Goal: Task Accomplishment & Management: Manage account settings

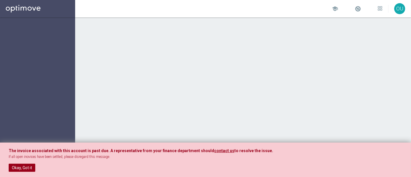
click at [24, 168] on button "Okay, Got it" at bounding box center [22, 167] width 27 height 8
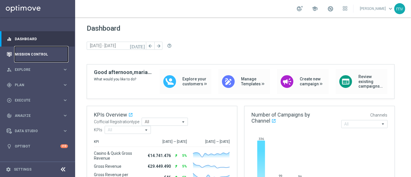
click at [41, 50] on link "Mission Control" at bounding box center [41, 54] width 53 height 15
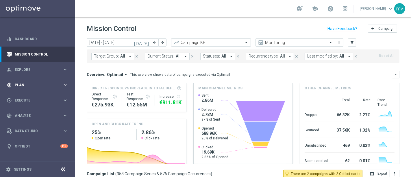
click at [34, 81] on div "gps_fixed Plan keyboard_arrow_right" at bounding box center [37, 84] width 75 height 15
click at [43, 97] on link "Target Groups" at bounding box center [37, 96] width 45 height 5
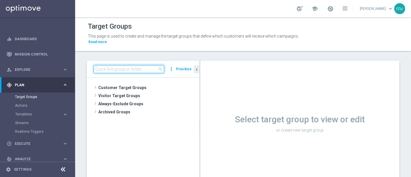
click at [133, 65] on input at bounding box center [129, 69] width 70 height 8
paste input "NEW 2025 Silver Attivi_ ggr >=150_senza saldo"
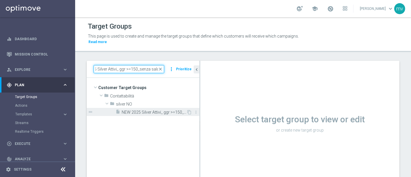
type input "NEW 2025 Silver Attivi_ ggr >=150_senza saldo"
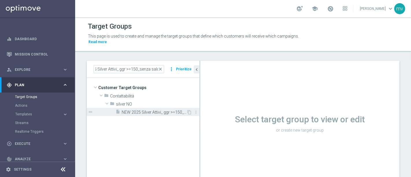
click at [136, 110] on span "NEW 2025 Silver Attivi_ ggr >=150_senza saldo" at bounding box center [154, 112] width 65 height 5
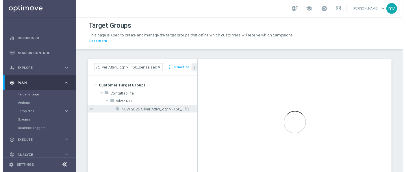
scroll to position [0, 0]
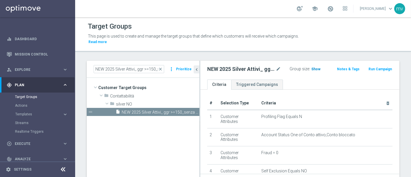
click at [313, 67] on span "Show" at bounding box center [315, 69] width 9 height 4
click at [371, 66] on button "Run Campaign" at bounding box center [380, 69] width 25 height 6
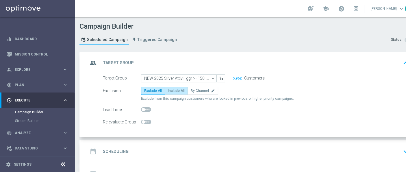
click at [176, 89] on span "Include All" at bounding box center [176, 91] width 17 height 4
click at [172, 90] on input "Include All" at bounding box center [170, 92] width 4 height 4
radio input "true"
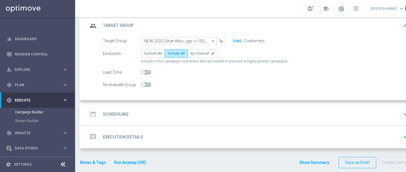
scroll to position [39, 0]
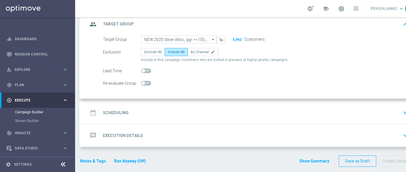
click at [139, 112] on div "date_range Scheduling keyboard_arrow_down" at bounding box center [249, 112] width 323 height 11
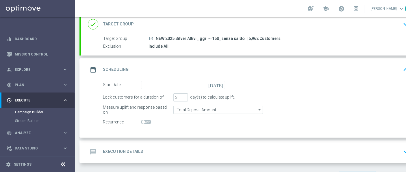
click at [221, 85] on icon "[DATE]" at bounding box center [216, 84] width 17 height 6
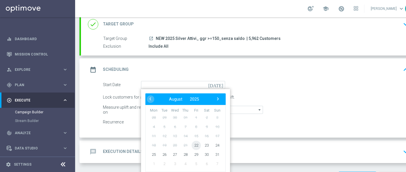
click at [197, 144] on span "22" at bounding box center [196, 144] width 9 height 9
type input "[DATE]"
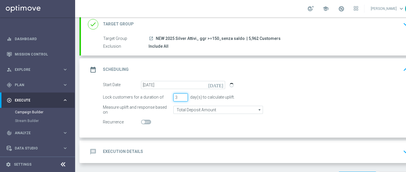
click at [178, 95] on input "3" at bounding box center [180, 97] width 14 height 8
click at [183, 96] on input "4" at bounding box center [180, 97] width 14 height 8
type input "5"
click at [183, 96] on input "5" at bounding box center [180, 97] width 14 height 8
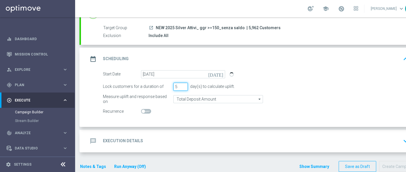
scroll to position [55, 0]
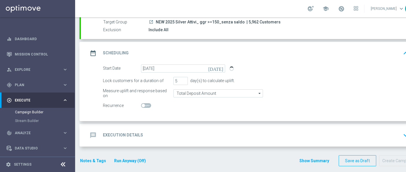
click at [135, 133] on h2 "Execution Details" at bounding box center [123, 134] width 40 height 5
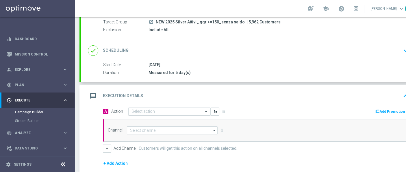
click at [148, 111] on input "text" at bounding box center [163, 111] width 64 height 5
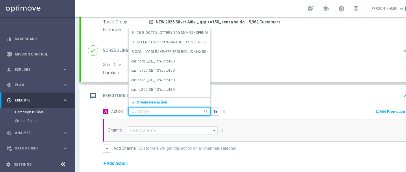
paste input "NO prof no _ dep up to 50€"
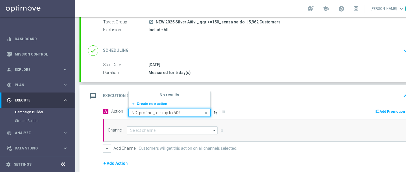
click at [148, 111] on input "NO prof no _ dep up to 50€" at bounding box center [163, 112] width 64 height 5
click at [139, 112] on input "NO prof no _ dep up to 50€" at bounding box center [163, 112] width 64 height 5
type input "prof no _ dep up to 50€"
click at [174, 93] on div "prof no _ dep up to 50€ edit" at bounding box center [169, 94] width 76 height 10
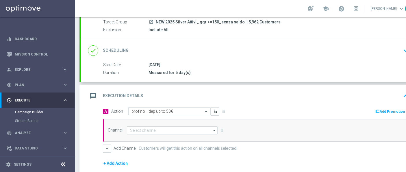
click at [274, 99] on div "message Execution Details keyboard_arrow_up" at bounding box center [249, 95] width 323 height 11
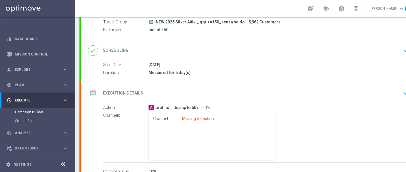
click at [272, 100] on div "message Execution Details keyboard_arrow_down" at bounding box center [249, 93] width 337 height 23
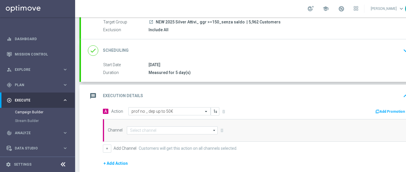
click at [383, 109] on button "Add Promotion" at bounding box center [391, 111] width 32 height 6
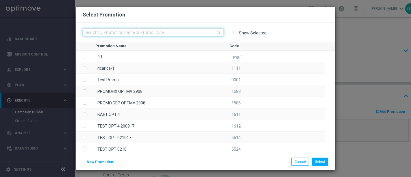
click at [133, 31] on input "text" at bounding box center [153, 32] width 141 height 8
paste input "333312"
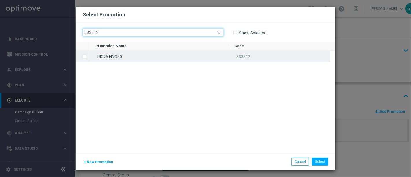
type input "333312"
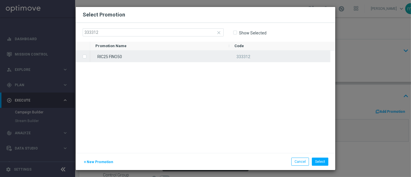
click at [88, 56] on label "Press SPACE to select this row." at bounding box center [89, 56] width 2 height 5
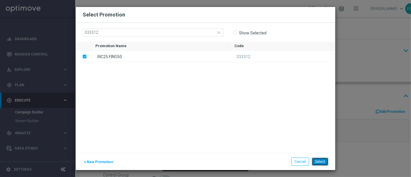
click at [325, 162] on button "Select" at bounding box center [320, 161] width 16 height 8
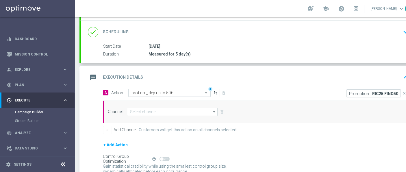
scroll to position [87, 0]
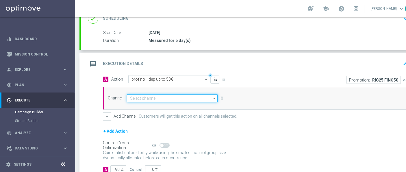
click at [170, 99] on input at bounding box center [172, 98] width 91 height 8
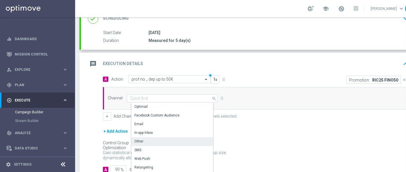
click at [164, 144] on div "Other" at bounding box center [174, 141] width 86 height 8
type input "Other"
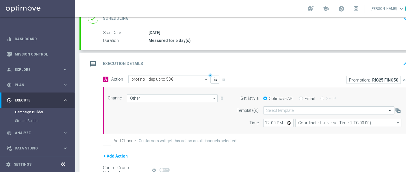
click at [305, 98] on label "Email" at bounding box center [310, 98] width 10 height 5
click at [303, 98] on input "Email" at bounding box center [301, 99] width 4 height 4
radio input "true"
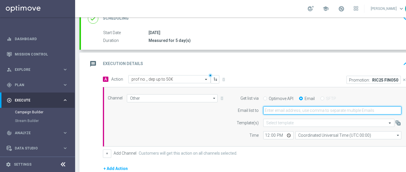
click at [276, 111] on input "email" at bounding box center [332, 110] width 138 height 8
type input "m"
type input "[EMAIL_ADDRESS][PERSON_NAME][DOMAIN_NAME]"
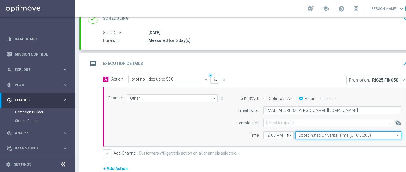
click at [319, 135] on input "Coordinated Universal Time (UTC 00:00)" at bounding box center [348, 135] width 106 height 8
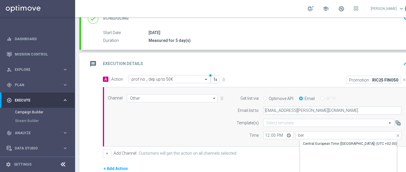
click at [313, 142] on div "Central European Time ([GEOGRAPHIC_DATA]) (UTC +02:00)" at bounding box center [350, 143] width 94 height 5
type input "Central European Time ([GEOGRAPHIC_DATA]) (UTC +02:00)"
click at [274, 150] on div "+ Add Channel Customers will get this action on all channels selected." at bounding box center [256, 153] width 306 height 8
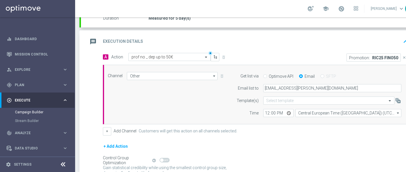
scroll to position [119, 0]
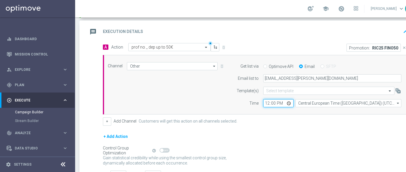
click at [266, 102] on input "12:00" at bounding box center [278, 103] width 30 height 8
type input "01:00"
type input "16:05"
click at [282, 128] on form "A Action Select action prof no _ dep up to 50€ delete_forever Promotion: RIC25 …" at bounding box center [256, 110] width 306 height 135
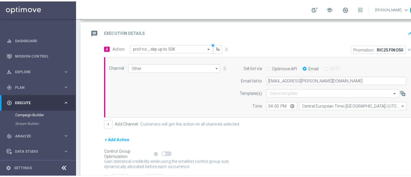
scroll to position [151, 0]
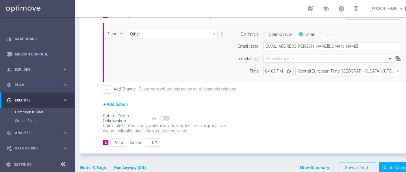
click at [95, 165] on button "Notes & Tags" at bounding box center [92, 167] width 27 height 7
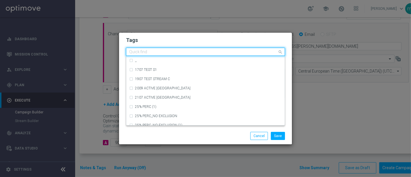
click at [142, 51] on input "text" at bounding box center [203, 52] width 148 height 5
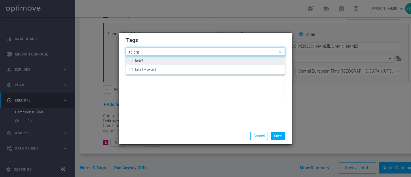
click at [131, 60] on div "talent" at bounding box center [205, 60] width 153 height 9
type input "talent"
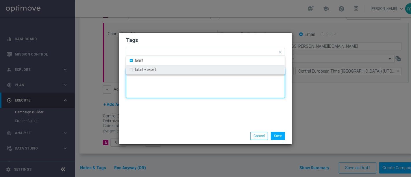
click at [197, 90] on textarea at bounding box center [205, 82] width 159 height 29
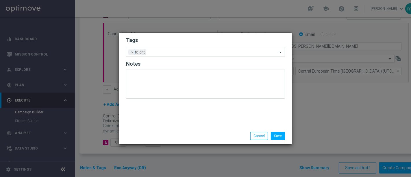
click at [153, 51] on input "text" at bounding box center [212, 52] width 129 height 5
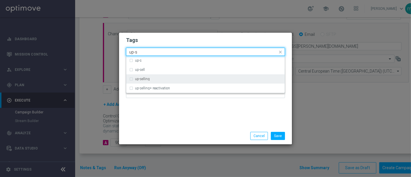
click at [150, 78] on div "up-selling" at bounding box center [208, 78] width 147 height 3
type input "up-s"
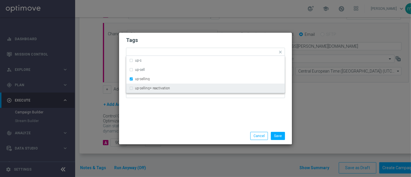
click at [152, 111] on div "Tags Quick find × talent × up-selling up-s up-sell up-selling up-selling+ react…" at bounding box center [205, 80] width 173 height 95
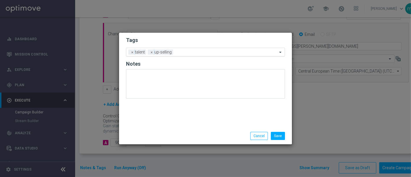
click at [194, 51] on input "text" at bounding box center [226, 52] width 102 height 5
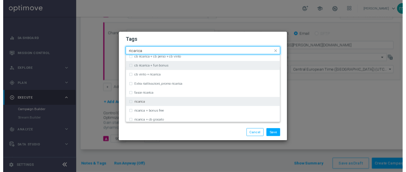
scroll to position [160, 0]
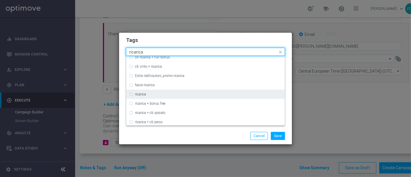
click at [130, 94] on div "ricarica" at bounding box center [205, 94] width 153 height 9
type input "ricarica"
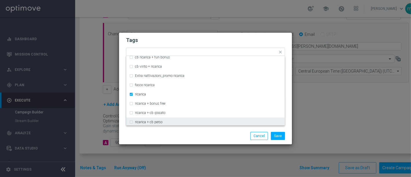
click at [154, 137] on div "Save Cancel" at bounding box center [206, 136] width 168 height 8
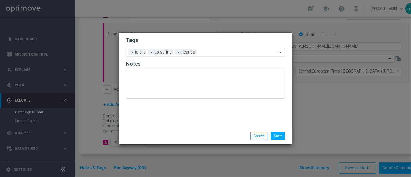
click at [202, 52] on input "text" at bounding box center [238, 52] width 79 height 5
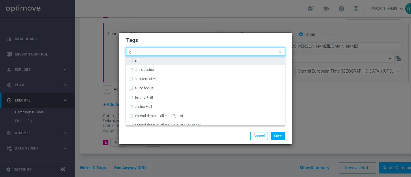
click at [135, 61] on label "all" at bounding box center [136, 60] width 3 height 3
type input "all"
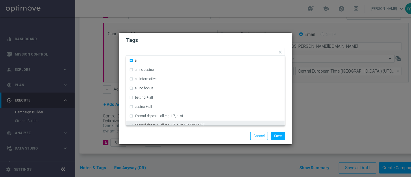
drag, startPoint x: 146, startPoint y: 136, endPoint x: 138, endPoint y: 151, distance: 16.9
click at [146, 136] on div "Save Cancel" at bounding box center [206, 136] width 168 height 8
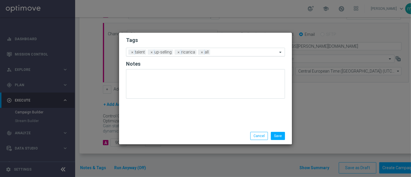
click at [219, 52] on input "text" at bounding box center [244, 52] width 65 height 5
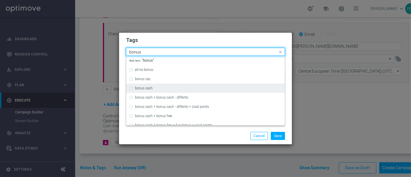
click at [130, 88] on div "bonus cash" at bounding box center [205, 87] width 153 height 9
type input "bonus"
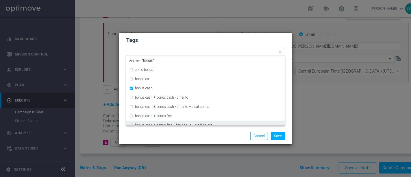
click at [140, 141] on div "Save Cancel" at bounding box center [205, 135] width 173 height 17
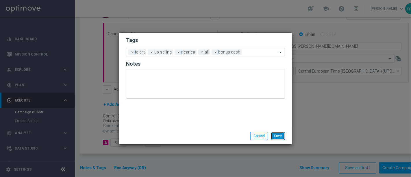
click at [278, 136] on button "Save" at bounding box center [278, 136] width 14 height 8
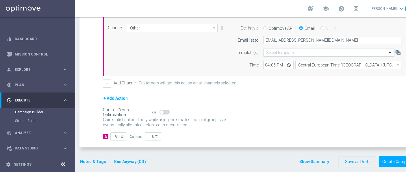
scroll to position [5, 0]
click at [391, 157] on button "Create Campaign" at bounding box center [398, 161] width 38 height 11
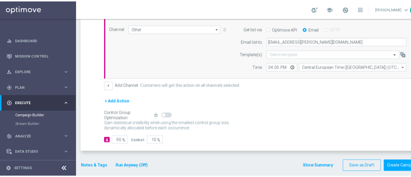
scroll to position [0, 0]
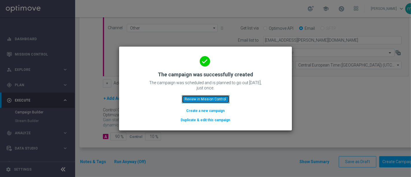
click at [206, 98] on button "Review in Mission Control" at bounding box center [206, 99] width 48 height 8
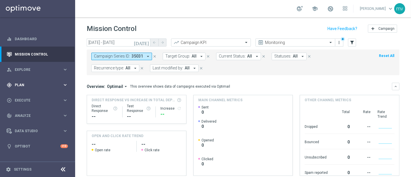
click at [27, 83] on span "Plan" at bounding box center [39, 84] width 48 height 3
click at [35, 97] on link "Target Groups" at bounding box center [37, 96] width 45 height 5
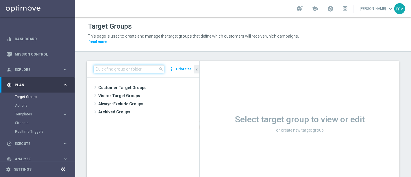
click at [123, 65] on input at bounding box center [129, 69] width 70 height 8
paste input "NEW 2025 Silver Attivi_ 85<ggr >149,99_senza saldo"
type input "NEW 2025 Silver Attivi_ 85<ggr >149,99_senza saldo"
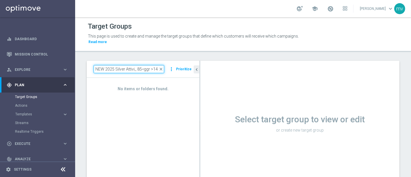
scroll to position [0, 28]
drag, startPoint x: 96, startPoint y: 62, endPoint x: 192, endPoint y: 70, distance: 96.2
click at [192, 70] on div "NEW 2025 Silver Attivi_ 85<ggr >149,99_senza saldo close more_vert Prioritize" at bounding box center [143, 69] width 113 height 17
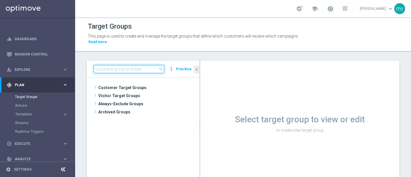
scroll to position [0, 0]
click at [116, 65] on input at bounding box center [129, 69] width 70 height 8
paste input "NEW 2025 Silver Attivi_ 85<ggr >149,99_senza saldo"
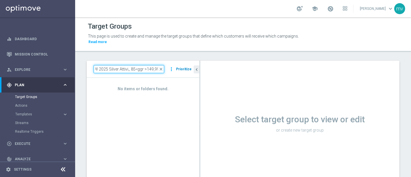
scroll to position [0, 5]
type input "NEW 2025 Silver Attivi_ 85<ggr >149,99"
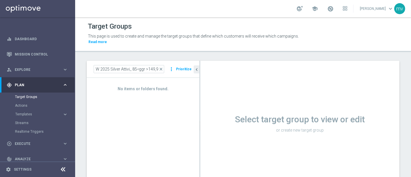
click at [19, 84] on span "Plan" at bounding box center [39, 84] width 48 height 3
click at [21, 84] on span "Plan" at bounding box center [39, 84] width 48 height 3
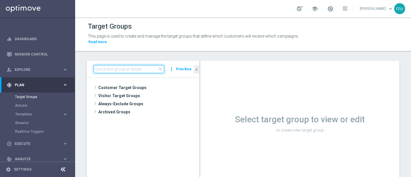
click at [136, 65] on input at bounding box center [129, 69] width 70 height 8
paste input "NEW 2025 Silver Attivi_ 85<ggr >149,99_senza saldo"
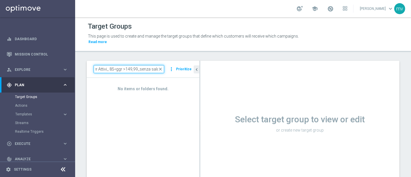
click at [129, 65] on input "NEW 2025 Silver Attivi_ 85<ggr >149,99_senza saldo" at bounding box center [129, 69] width 70 height 8
click at [126, 65] on input "NEW 2025 Silver Attivi_ 85<ggr >149,99_senza saldo" at bounding box center [129, 69] width 70 height 8
click at [114, 65] on input "NEW 2025 Silver Attivi_ 85<ggr >149,99_senza saldo" at bounding box center [129, 69] width 70 height 8
type input "NEW 2025 Silver Attivi_ 85<ggr >149,99_senza saldo"
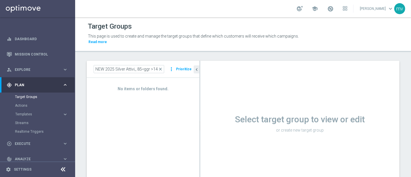
drag, startPoint x: 52, startPoint y: 84, endPoint x: 40, endPoint y: 92, distance: 15.1
click at [52, 84] on span "Plan" at bounding box center [39, 84] width 48 height 3
click at [33, 95] on div "play_circle_outline Execute keyboard_arrow_right" at bounding box center [37, 99] width 75 height 15
click at [32, 83] on span "Plan" at bounding box center [39, 84] width 48 height 3
click at [37, 94] on div "Target Groups" at bounding box center [45, 96] width 60 height 9
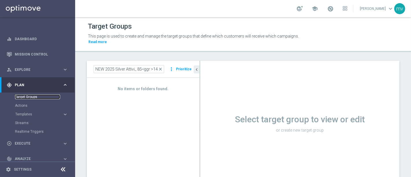
click at [32, 98] on link "Target Groups" at bounding box center [37, 96] width 45 height 5
click at [27, 96] on link "Target Groups" at bounding box center [37, 96] width 45 height 5
click at [23, 7] on link at bounding box center [37, 8] width 75 height 17
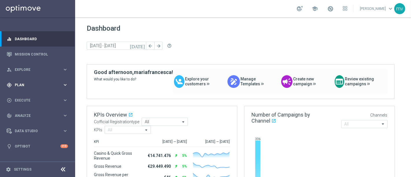
click at [35, 84] on span "Plan" at bounding box center [39, 84] width 48 height 3
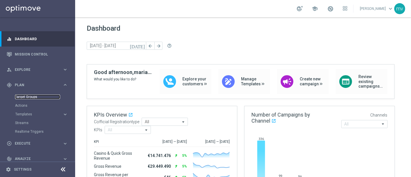
click at [31, 97] on link "Target Groups" at bounding box center [37, 96] width 45 height 5
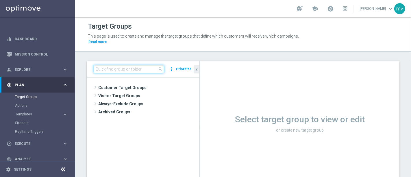
click at [140, 65] on input at bounding box center [129, 69] width 70 height 8
paste input "NEW 2025 Silver Attivi_ 85<ggr >149,99_senza saldo"
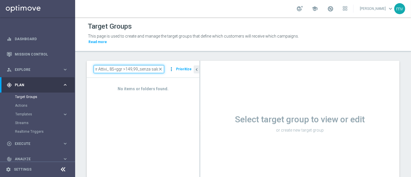
type input "NEW 2025 Silver Attivi_ 85<ggr >149,99_senza saldo"
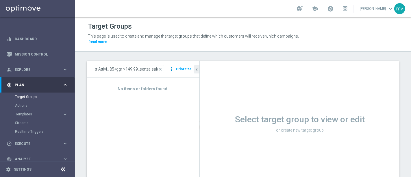
click at [172, 65] on icon "more_vert" at bounding box center [171, 69] width 6 height 8
click at [187, 65] on button "Prioritize" at bounding box center [183, 69] width 17 height 8
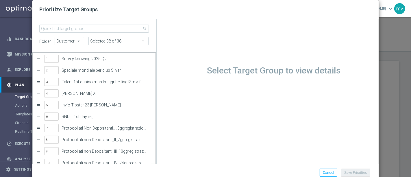
click at [393, 40] on div "Prioritize Target Groups search folder Customer Customer arrow_drop_down search…" at bounding box center [205, 88] width 411 height 177
click at [323, 172] on button "Cancel" at bounding box center [328, 172] width 18 height 8
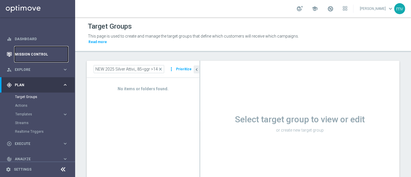
click at [37, 55] on link "Mission Control" at bounding box center [41, 54] width 53 height 15
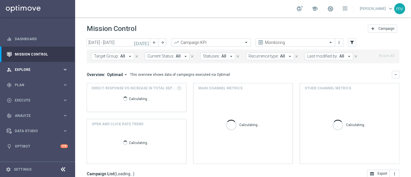
click at [40, 69] on span "Explore" at bounding box center [39, 69] width 48 height 3
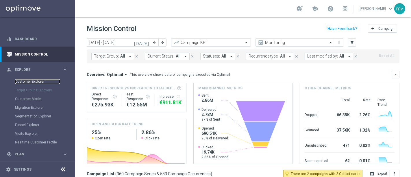
click at [48, 81] on link "Customer Explorer" at bounding box center [37, 81] width 45 height 5
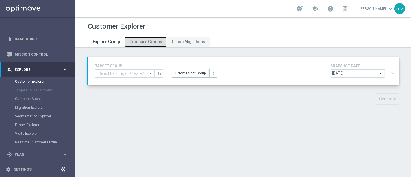
click at [150, 42] on span "Compare Groups" at bounding box center [145, 41] width 33 height 5
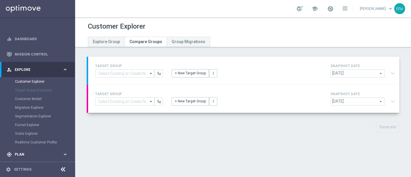
click at [25, 153] on span "Plan" at bounding box center [39, 154] width 48 height 3
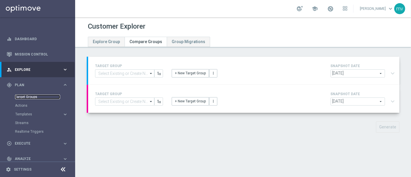
click at [42, 97] on link "Target Groups" at bounding box center [37, 96] width 45 height 5
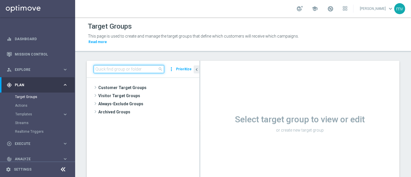
click at [143, 65] on input at bounding box center [129, 69] width 70 height 8
paste input "NEW 2025 Silver Attivi_ 85<ggr >149,99_senza saldo"
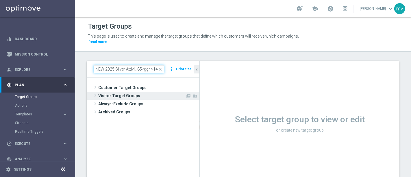
scroll to position [0, 28]
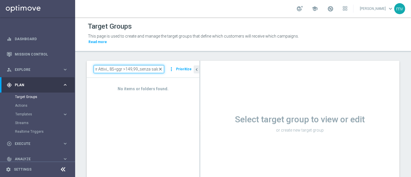
type input "NEW 2025 Silver Attivi_ 85<ggr >149,99_senza saldo"
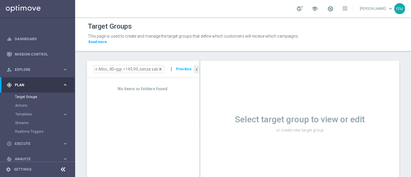
click at [162, 67] on span "close" at bounding box center [160, 69] width 5 height 5
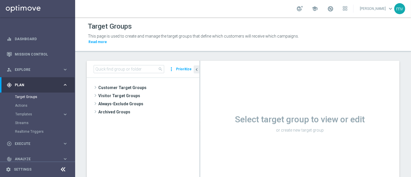
scroll to position [0, 0]
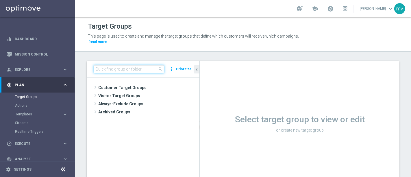
drag, startPoint x: 107, startPoint y: 63, endPoint x: 114, endPoint y: 64, distance: 6.4
click at [107, 65] on input at bounding box center [129, 69] width 70 height 8
paste input "NEW 2025 Silver Attivi_ 15<ggr>84,99_senza saldo"
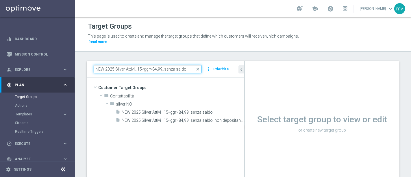
drag, startPoint x: 200, startPoint y: 124, endPoint x: 271, endPoint y: 131, distance: 71.4
click at [271, 131] on as-split "NEW 2025 Silver Attivi_ 15<ggr>84,99_senza saldo close more_vert Prioritize Cus…" at bounding box center [243, 126] width 313 height 130
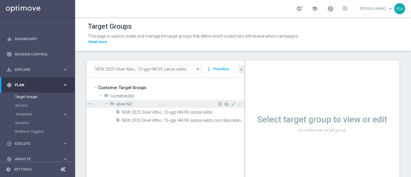
click at [131, 102] on span "silver NO" at bounding box center [166, 104] width 101 height 5
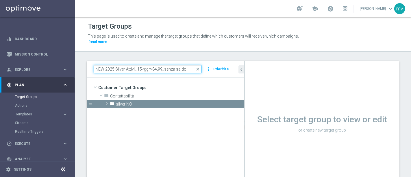
drag, startPoint x: 187, startPoint y: 64, endPoint x: 80, endPoint y: 62, distance: 106.9
click at [81, 62] on div "NEW 2025 Silver Attivi_ 15<ggr>84,99_senza saldo close more_vert Prioritize Cus…" at bounding box center [243, 130] width 336 height 139
paste input "85<ggr >149"
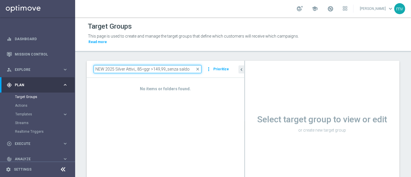
click at [167, 65] on input "NEW 2025 Silver Attivi_ 85<ggr >149,99_senza saldo" at bounding box center [148, 69] width 108 height 8
drag, startPoint x: 137, startPoint y: 63, endPoint x: 200, endPoint y: 63, distance: 62.4
click at [200, 65] on input "NEW 2025 Silver Attivi_ 85<ggr >149,99senza saldo" at bounding box center [148, 69] width 108 height 8
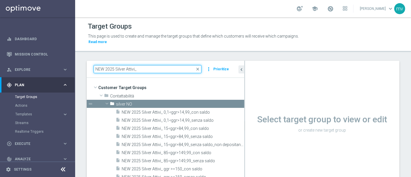
type input "NEW 2025 Silver Attivi_"
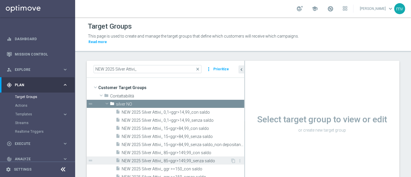
click at [172, 158] on span "NEW 2025 Silver Attivi_ 85<ggr>149,99_senza saldo" at bounding box center [176, 160] width 109 height 5
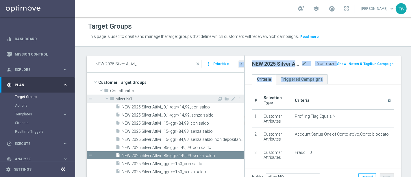
drag, startPoint x: 244, startPoint y: 93, endPoint x: 214, endPoint y: 94, distance: 30.1
click at [214, 94] on as-split "NEW 2025 Silver Attivi_ close more_vert Prioritize Customer Target Groups libra…" at bounding box center [244, 120] width 314 height 130
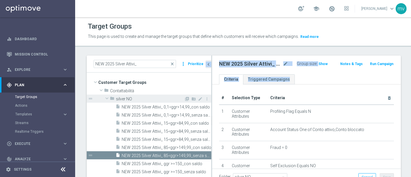
drag, startPoint x: 244, startPoint y: 100, endPoint x: 211, endPoint y: 101, distance: 32.9
click at [211, 101] on div at bounding box center [211, 120] width 1 height 130
click at [320, 63] on span "Show" at bounding box center [322, 64] width 9 height 4
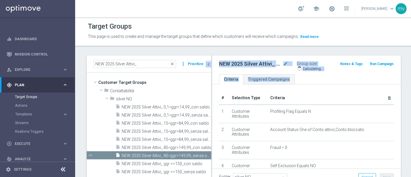
click at [263, 47] on div "Target Groups This page is used to create and manage the target groups that def…" at bounding box center [243, 96] width 337 height 159
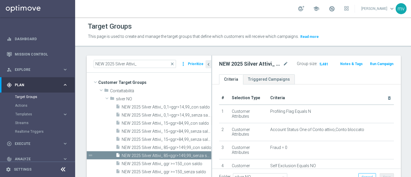
click at [377, 64] on button "Run Campaign" at bounding box center [381, 64] width 25 height 6
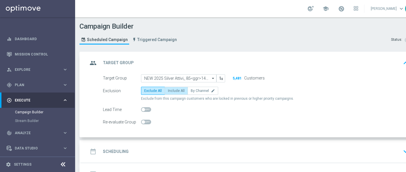
click at [175, 91] on span "Include All" at bounding box center [176, 91] width 17 height 4
click at [172, 91] on input "Include All" at bounding box center [170, 92] width 4 height 4
radio input "true"
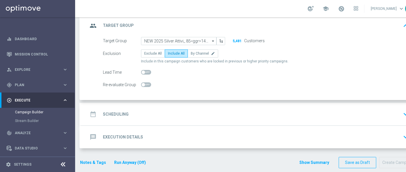
scroll to position [39, 0]
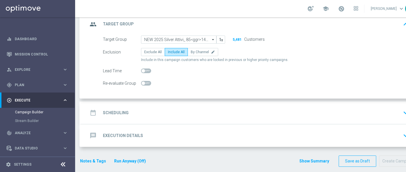
click at [118, 112] on h2 "Scheduling" at bounding box center [116, 112] width 26 height 5
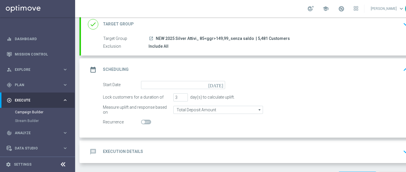
click at [222, 84] on icon "[DATE]" at bounding box center [216, 84] width 17 height 6
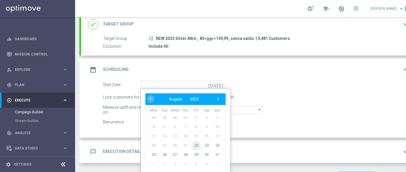
click at [196, 144] on span "22" at bounding box center [196, 144] width 9 height 9
type input "[DATE]"
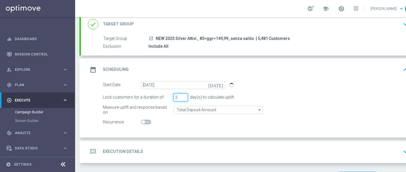
click at [180, 96] on input "3" at bounding box center [180, 97] width 14 height 8
click at [184, 96] on input "4" at bounding box center [180, 97] width 14 height 8
type input "5"
click at [184, 96] on input "5" at bounding box center [180, 97] width 14 height 8
click at [287, 84] on div "Start Date [DATE] [DATE]" at bounding box center [255, 85] width 314 height 8
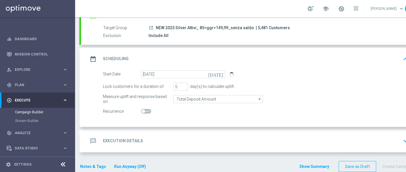
scroll to position [55, 0]
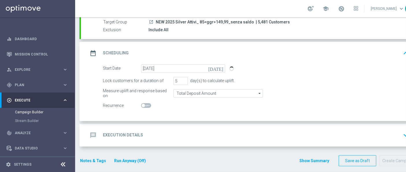
click at [153, 134] on div "message Execution Details keyboard_arrow_down" at bounding box center [249, 135] width 323 height 11
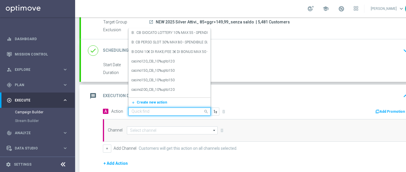
click at [148, 109] on input "text" at bounding box center [163, 111] width 64 height 5
paste input "prof no _ dep up to 50€"
type input "prof no _ dep up to 50€"
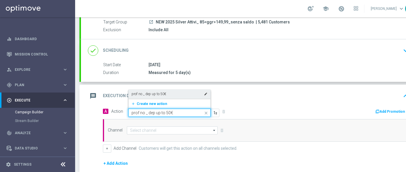
click at [172, 92] on div "prof no _ dep up to 50€ edit" at bounding box center [169, 94] width 76 height 10
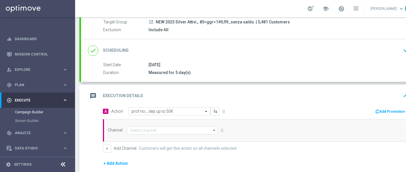
click at [386, 110] on button "Add Promotion" at bounding box center [391, 111] width 32 height 6
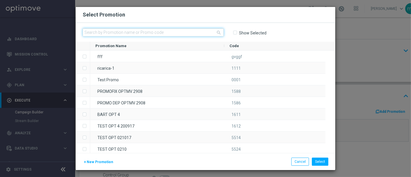
click at [131, 33] on input "text" at bounding box center [153, 32] width 141 height 8
paste input "333326"
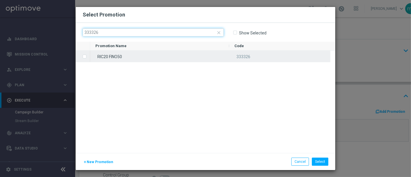
type input "333326"
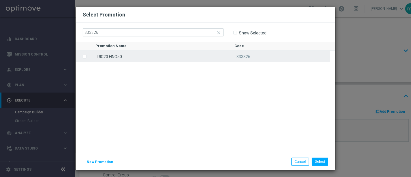
click at [88, 57] on label "Press SPACE to select this row." at bounding box center [89, 56] width 2 height 5
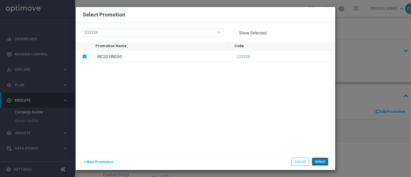
click at [321, 161] on button "Select" at bounding box center [320, 161] width 16 height 8
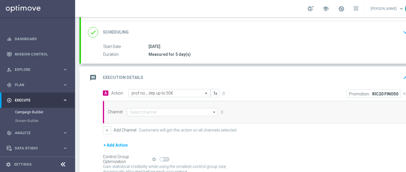
scroll to position [87, 0]
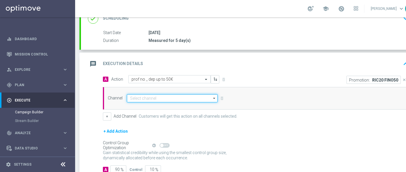
click at [139, 98] on input at bounding box center [172, 98] width 91 height 8
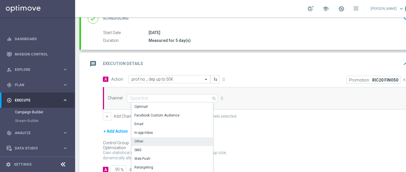
click at [147, 140] on div "Other" at bounding box center [174, 141] width 86 height 8
type input "Other"
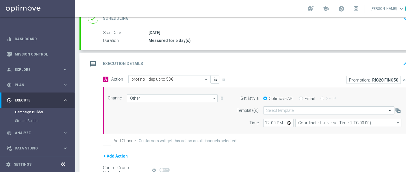
click at [299, 97] on input "Email" at bounding box center [301, 99] width 4 height 4
radio input "true"
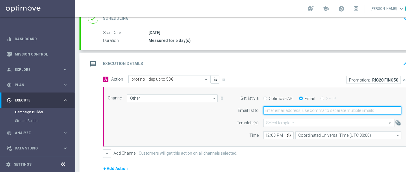
click at [299, 111] on input "email" at bounding box center [332, 110] width 138 height 8
type input "[EMAIL_ADDRESS][PERSON_NAME][DOMAIN_NAME]"
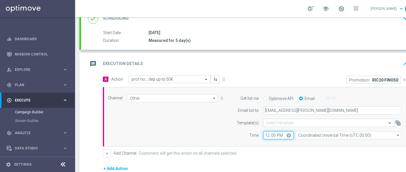
click at [266, 133] on input "12:00" at bounding box center [278, 135] width 30 height 8
type input "16:15"
click at [285, 146] on div "A Action Select action prof no _ dep up to 50€ delete_forever Promotion: RIC20 …" at bounding box center [255, 116] width 314 height 83
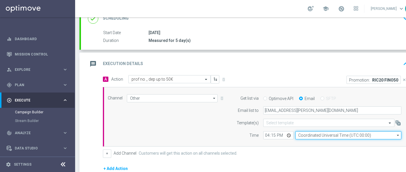
click at [314, 135] on input "Coordinated Universal Time (UTC 00:00)" at bounding box center [348, 135] width 106 height 8
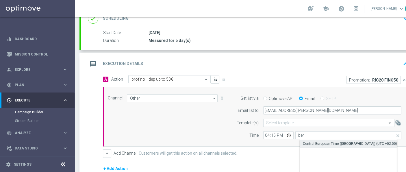
click at [311, 143] on div "Central European Time ([GEOGRAPHIC_DATA]) (UTC +02:00)" at bounding box center [350, 143] width 94 height 5
type input "Central European Time ([GEOGRAPHIC_DATA]) (UTC +02:00)"
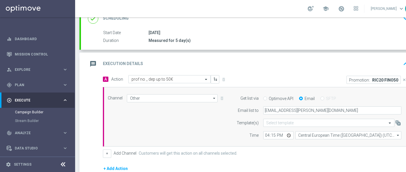
click at [276, 157] on form "A Action Select action prof no _ dep up to 50€ delete_forever Promotion: RIC20 …" at bounding box center [256, 142] width 306 height 135
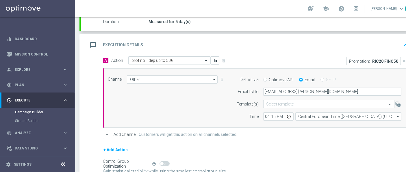
scroll to position [119, 0]
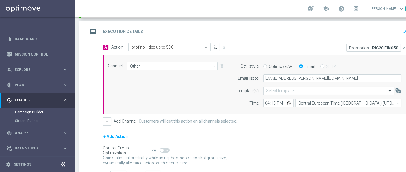
click at [326, 139] on div "+ Add Action" at bounding box center [256, 140] width 306 height 14
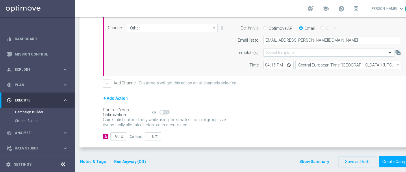
scroll to position [5, 0]
click at [98, 158] on button "Notes & Tags" at bounding box center [92, 161] width 27 height 7
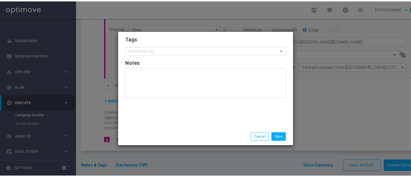
scroll to position [0, 0]
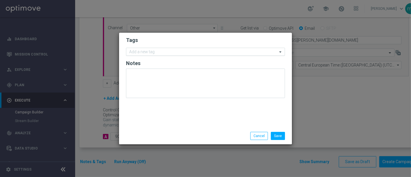
click at [144, 54] on input "text" at bounding box center [203, 52] width 148 height 5
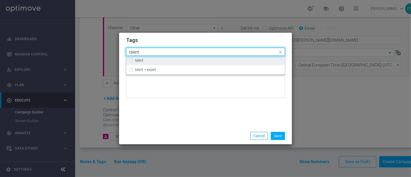
click at [142, 60] on label "talent" at bounding box center [139, 60] width 8 height 3
type input "talent"
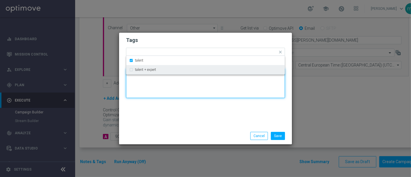
click at [148, 94] on textarea at bounding box center [205, 82] width 159 height 29
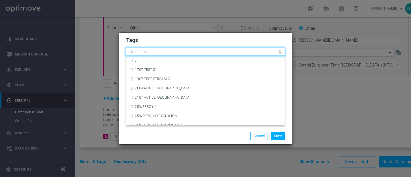
click at [153, 53] on input "text" at bounding box center [203, 52] width 148 height 5
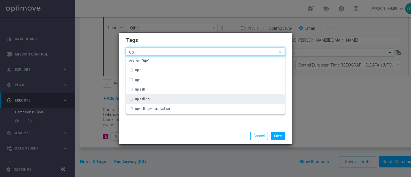
click at [153, 97] on div "up-selling" at bounding box center [205, 98] width 153 height 9
type input "up-"
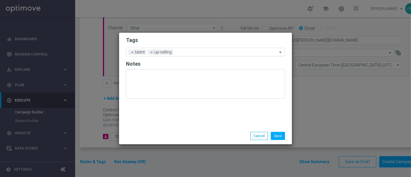
click at [143, 136] on div "Save Cancel" at bounding box center [206, 136] width 168 height 8
click at [180, 52] on input "text" at bounding box center [226, 52] width 102 height 5
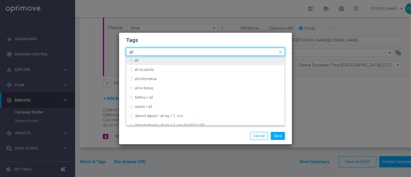
click at [131, 61] on div "all" at bounding box center [205, 60] width 153 height 9
type input "all"
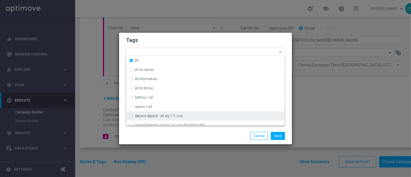
click at [153, 137] on div "Save Cancel" at bounding box center [206, 136] width 168 height 8
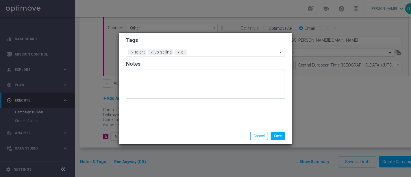
click at [194, 50] on input "text" at bounding box center [233, 52] width 88 height 5
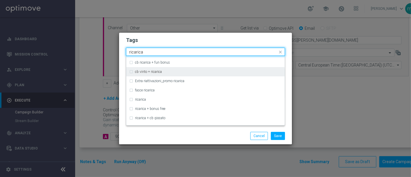
scroll to position [160, 0]
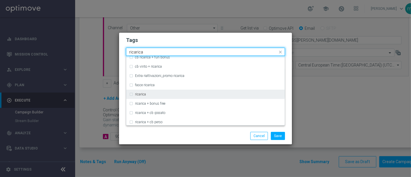
click at [131, 94] on div "ricarica" at bounding box center [205, 94] width 153 height 9
type input "ricarica"
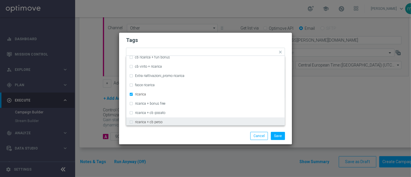
click at [147, 134] on div "Save Cancel" at bounding box center [206, 136] width 168 height 8
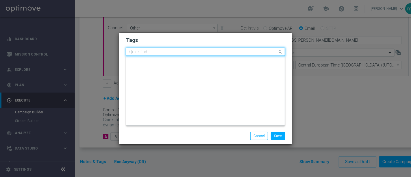
click at [214, 51] on input "text" at bounding box center [203, 52] width 148 height 5
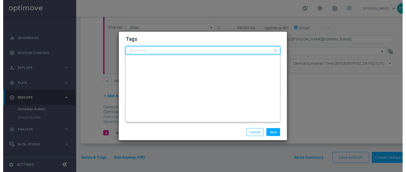
scroll to position [0, 0]
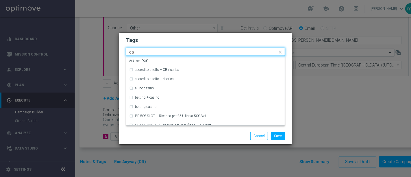
type input "c"
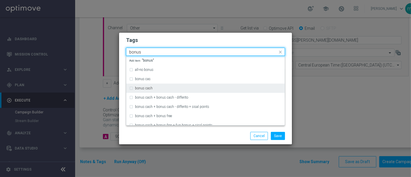
click at [131, 89] on div "bonus cash" at bounding box center [205, 87] width 153 height 9
type input "bonus"
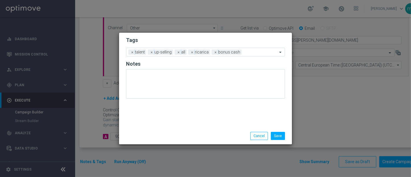
click at [157, 135] on div "Save Cancel" at bounding box center [206, 136] width 168 height 8
click at [278, 137] on button "Save" at bounding box center [278, 136] width 14 height 8
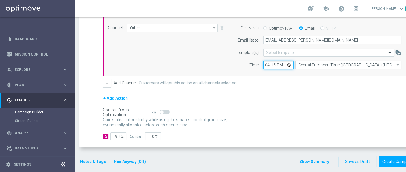
click at [274, 63] on input "16:15" at bounding box center [278, 65] width 30 height 8
click at [348, 111] on div "Control Group Optimization Self Optimizing Campaign help_outline" at bounding box center [256, 112] width 306 height 6
click at [275, 61] on input "16:10" at bounding box center [278, 65] width 30 height 8
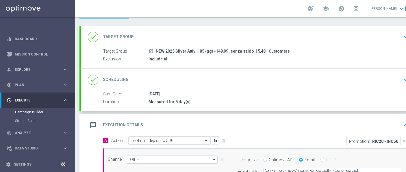
scroll to position [0, 0]
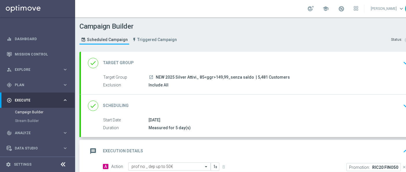
click at [232, 117] on div "[DATE]" at bounding box center [277, 120] width 258 height 6
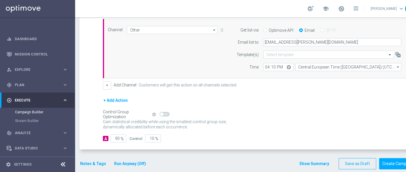
scroll to position [157, 0]
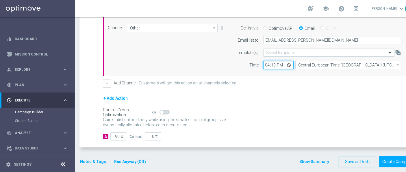
click at [274, 61] on input "16:10" at bounding box center [278, 65] width 30 height 8
type input "16:15"
click at [299, 84] on form "A Action Select action prof no _ dep up to 50€ delete_forever Promotion: RIC20 …" at bounding box center [256, 72] width 306 height 135
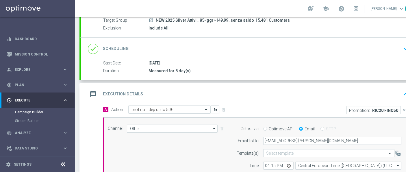
scroll to position [0, 0]
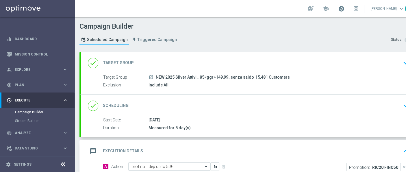
click at [338, 5] on span at bounding box center [341, 8] width 6 height 6
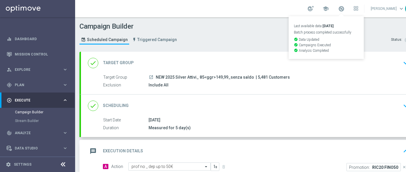
click at [372, 27] on div "Campaign Builder Scheduled Campaign Triggered Campaign Status: Draft" at bounding box center [248, 34] width 347 height 27
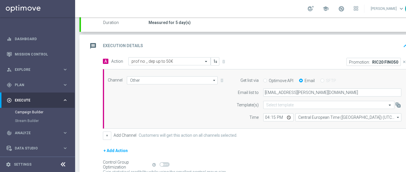
scroll to position [157, 0]
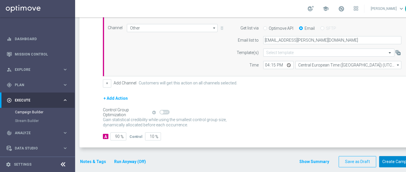
click at [401, 156] on button "Create Campaign" at bounding box center [398, 161] width 38 height 11
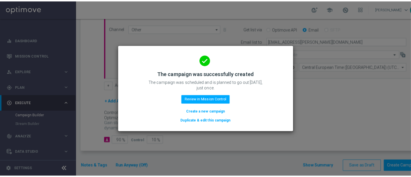
scroll to position [0, 0]
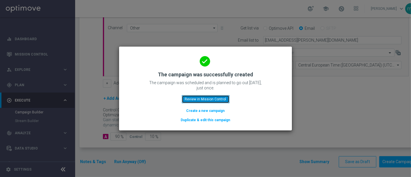
click at [219, 98] on button "Review in Mission Control" at bounding box center [206, 99] width 48 height 8
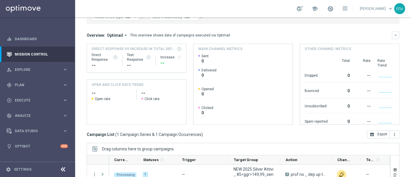
scroll to position [123, 0]
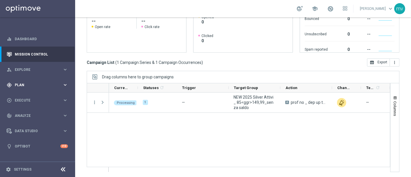
click at [31, 83] on span "Plan" at bounding box center [39, 84] width 48 height 3
click at [39, 96] on link "Target Groups" at bounding box center [37, 96] width 45 height 5
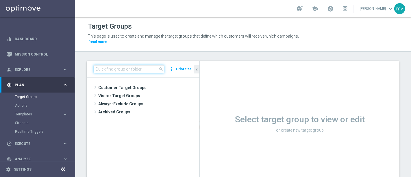
click at [139, 65] on input at bounding box center [129, 69] width 70 height 8
paste input "NEW 2025 Silver Attivi_ 15<ggr>84,99_senza saldo"
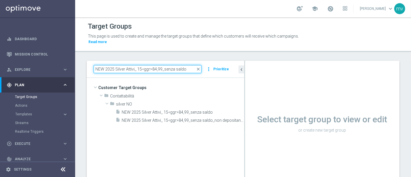
drag, startPoint x: 199, startPoint y: 124, endPoint x: 255, endPoint y: 129, distance: 55.7
click at [255, 129] on as-split "NEW 2025 Silver Attivi_ 15<ggr>84,99_senza saldo close more_vert Prioritize Cus…" at bounding box center [243, 126] width 313 height 130
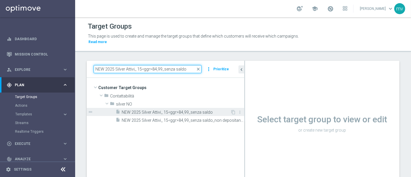
type input "NEW 2025 Silver Attivi_ 15<ggr>84,99_senza saldo"
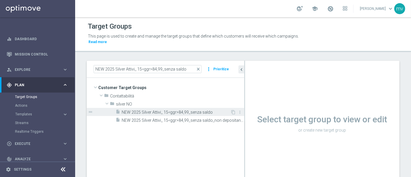
click at [181, 110] on span "NEW 2025 Silver Attivi_ 15<ggr>84,99_senza saldo" at bounding box center [176, 112] width 109 height 5
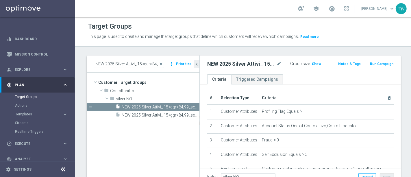
drag, startPoint x: 244, startPoint y: 82, endPoint x: 156, endPoint y: 77, distance: 88.2
click at [156, 78] on as-split "NEW 2025 Silver Attivi_ 15<ggr>84,99_senza saldo close more_vert Prioritize Cus…" at bounding box center [244, 120] width 314 height 130
click at [313, 64] on span "Show" at bounding box center [316, 64] width 9 height 4
click at [377, 64] on button "Run Campaign" at bounding box center [381, 64] width 25 height 6
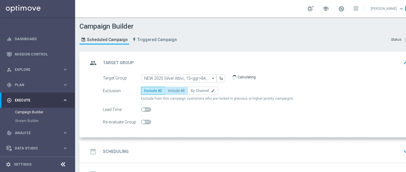
click at [178, 91] on span "Include All" at bounding box center [176, 91] width 17 height 4
click at [172, 91] on input "Include All" at bounding box center [170, 92] width 4 height 4
radio input "true"
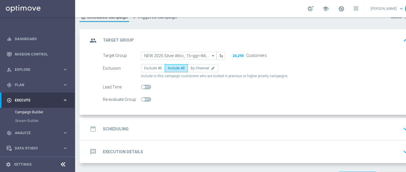
scroll to position [32, 0]
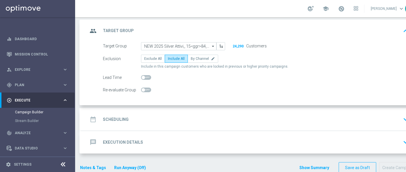
click at [120, 120] on h2 "Scheduling" at bounding box center [116, 119] width 26 height 5
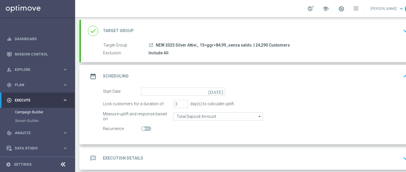
click at [221, 90] on icon "[DATE]" at bounding box center [216, 91] width 17 height 6
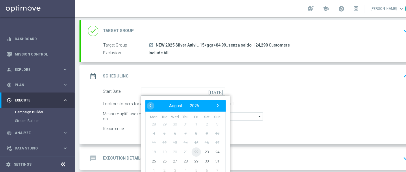
click at [195, 151] on span "22" at bounding box center [196, 151] width 9 height 9
type input "[DATE]"
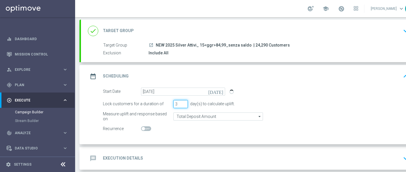
drag, startPoint x: 179, startPoint y: 103, endPoint x: 182, endPoint y: 102, distance: 3.6
click at [179, 103] on input "3" at bounding box center [180, 104] width 14 height 8
click at [183, 102] on input "4" at bounding box center [180, 104] width 14 height 8
type input "5"
click at [183, 102] on input "5" at bounding box center [180, 104] width 14 height 8
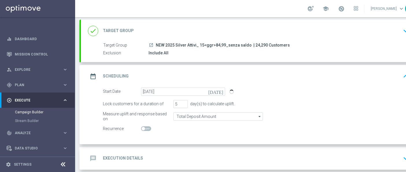
click at [302, 97] on form "Start Date [DATE] [DATE] Lock customers for a duration of 5 day(s) to calculate…" at bounding box center [256, 110] width 306 height 45
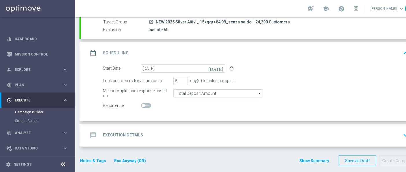
scroll to position [5, 0]
click at [144, 130] on div "message Execution Details keyboard_arrow_down" at bounding box center [249, 135] width 323 height 11
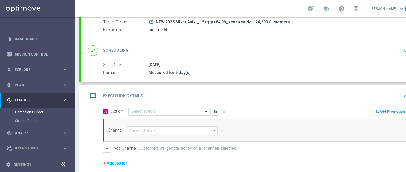
click at [141, 109] on input "text" at bounding box center [163, 111] width 64 height 5
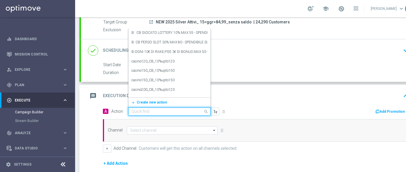
paste input "prof no _ dep up to 50€"
type input "prof no _ dep up to 50€"
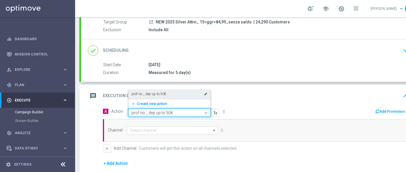
click at [159, 92] on label "prof no _ dep up to 50€" at bounding box center [148, 94] width 35 height 5
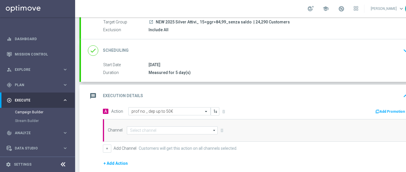
click at [382, 108] on button "Add Promotion" at bounding box center [391, 111] width 32 height 6
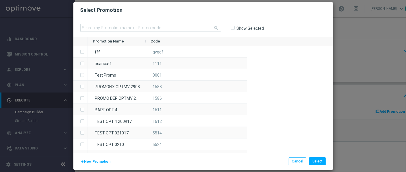
scroll to position [0, 0]
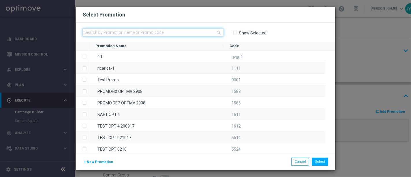
click at [153, 32] on input "text" at bounding box center [153, 32] width 141 height 8
paste input "333327"
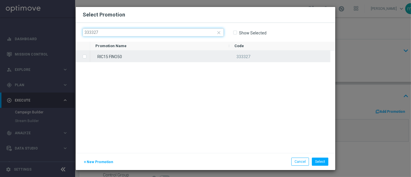
type input "333327"
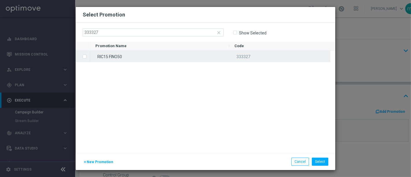
click at [88, 57] on label "Press SPACE to select this row." at bounding box center [89, 56] width 2 height 5
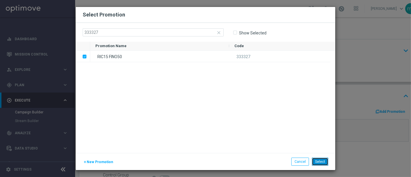
click at [322, 161] on button "Select" at bounding box center [320, 161] width 16 height 8
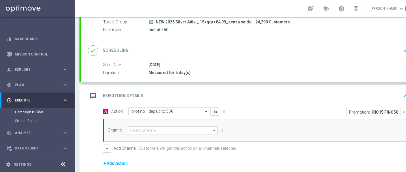
click at [309, 92] on div "message Execution Details keyboard_arrow_up" at bounding box center [249, 95] width 323 height 11
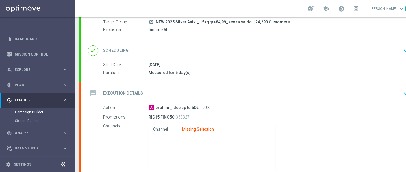
click at [309, 92] on div "message Execution Details keyboard_arrow_down" at bounding box center [249, 93] width 323 height 11
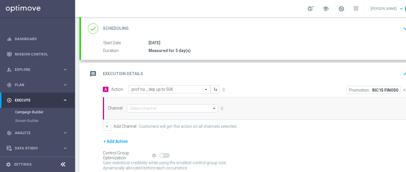
scroll to position [87, 0]
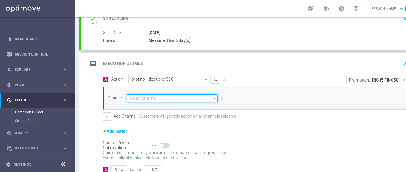
click at [133, 97] on input at bounding box center [172, 98] width 91 height 8
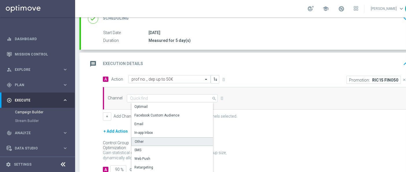
click at [144, 140] on div "Other" at bounding box center [174, 141] width 86 height 9
type input "Other"
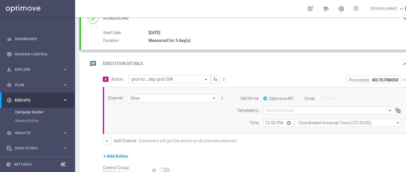
click at [309, 96] on label "Email" at bounding box center [310, 98] width 10 height 5
click at [303, 97] on input "Email" at bounding box center [301, 99] width 4 height 4
radio input "true"
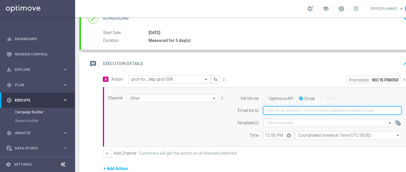
click at [290, 109] on input "email" at bounding box center [332, 110] width 138 height 8
type input "[EMAIL_ADDRESS][PERSON_NAME][DOMAIN_NAME]"
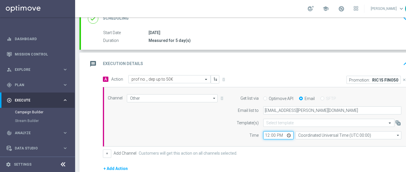
click at [267, 135] on input "12:00" at bounding box center [278, 135] width 30 height 8
type input "16:20"
click at [283, 155] on div "+ Add Channel Customers will get this action on all channels selected." at bounding box center [256, 153] width 306 height 8
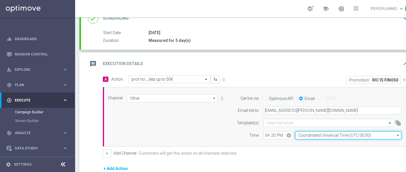
click at [321, 136] on input "Coordinated Universal Time (UTC 00:00)" at bounding box center [348, 135] width 106 height 8
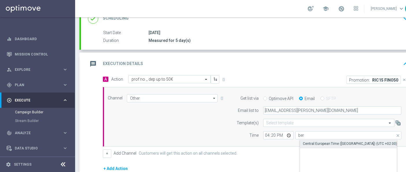
click at [313, 143] on div "Central European Time ([GEOGRAPHIC_DATA]) (UTC +02:00)" at bounding box center [350, 143] width 94 height 5
type input "Central European Time ([GEOGRAPHIC_DATA]) (UTC +02:00)"
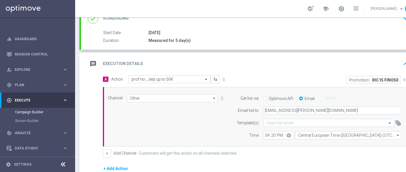
click at [275, 159] on form "A Action Select action prof no _ dep up to 50€ delete_forever Promotion: RIC15 …" at bounding box center [256, 142] width 306 height 135
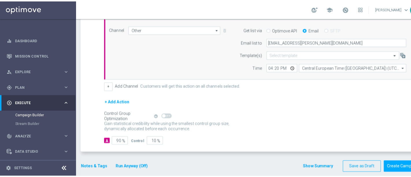
scroll to position [157, 0]
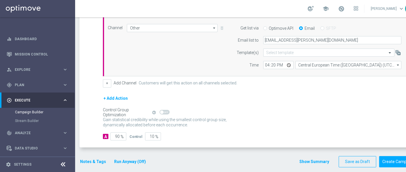
click at [98, 159] on button "Notes & Tags" at bounding box center [92, 161] width 27 height 7
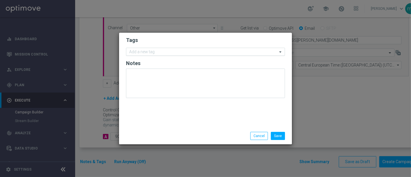
click at [151, 51] on input "text" at bounding box center [203, 52] width 148 height 5
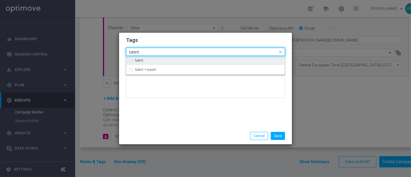
click at [151, 58] on div "talent" at bounding box center [205, 60] width 153 height 9
type input "talent"
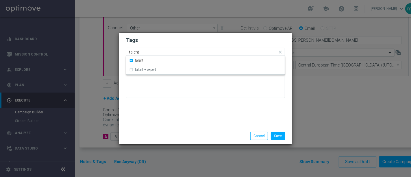
click at [150, 52] on input "talent" at bounding box center [203, 52] width 148 height 5
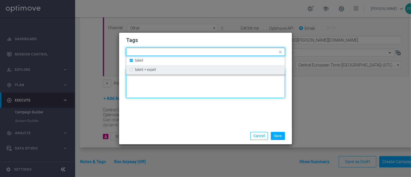
click at [146, 98] on textarea at bounding box center [205, 82] width 159 height 29
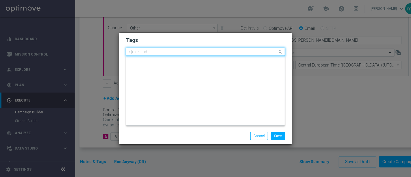
click at [157, 50] on input "text" at bounding box center [203, 52] width 148 height 5
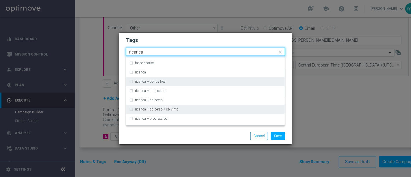
scroll to position [192, 0]
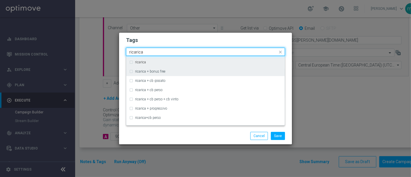
click at [130, 61] on div "ricarica" at bounding box center [205, 61] width 153 height 9
type input "ricarica"
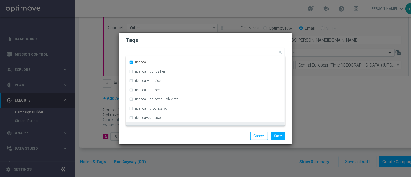
click at [157, 135] on div "Save Cancel" at bounding box center [206, 136] width 168 height 8
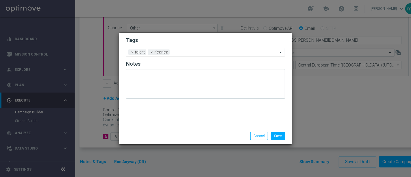
click at [174, 53] on input "text" at bounding box center [224, 52] width 105 height 5
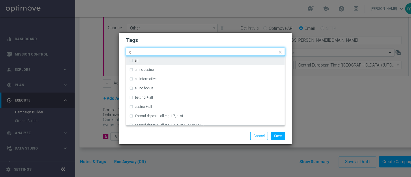
click at [130, 59] on div "all" at bounding box center [205, 60] width 153 height 9
type input "all"
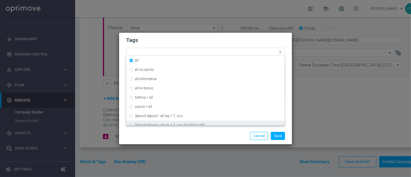
click at [160, 136] on div "Save Cancel" at bounding box center [206, 136] width 168 height 8
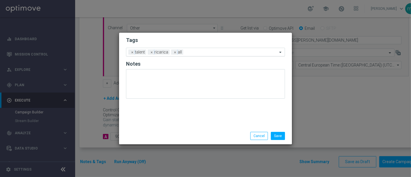
click at [196, 52] on input "text" at bounding box center [231, 52] width 92 height 5
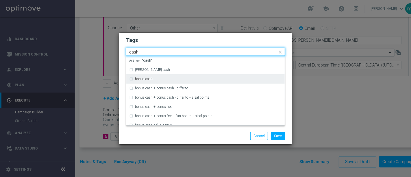
click at [130, 80] on div "bonus cash" at bounding box center [205, 78] width 153 height 9
type input "cash"
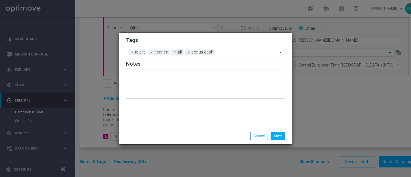
click at [163, 135] on div "Save Cancel" at bounding box center [206, 136] width 168 height 8
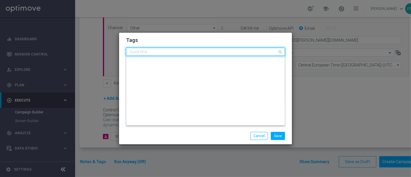
click at [224, 53] on input "text" at bounding box center [203, 52] width 148 height 5
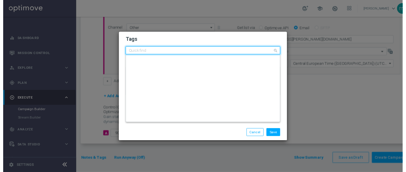
scroll to position [0, 0]
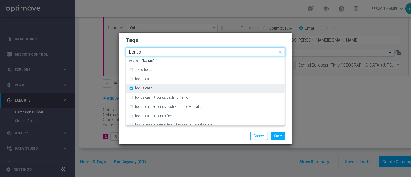
click at [132, 88] on div "bonus cash" at bounding box center [205, 87] width 153 height 9
type input "bonus"
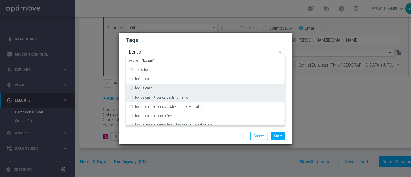
click at [140, 88] on label "bonus cash" at bounding box center [144, 87] width 18 height 3
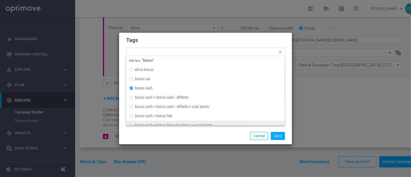
click at [172, 136] on div "Save Cancel" at bounding box center [206, 136] width 168 height 8
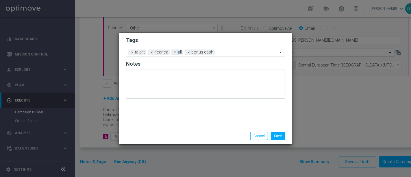
click at [222, 52] on input "text" at bounding box center [247, 52] width 60 height 5
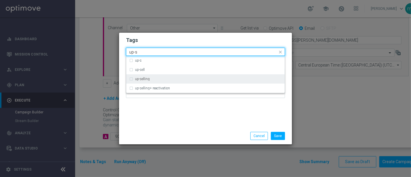
click at [131, 78] on div "up-selling" at bounding box center [205, 78] width 153 height 9
type input "up-s"
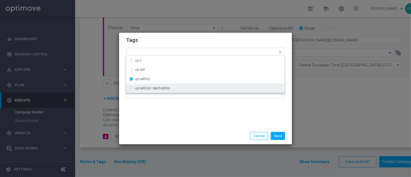
click at [150, 118] on div "Tags Quick find × talent × ricarica × all × bonus cash × up-selling up-s up-sel…" at bounding box center [205, 80] width 173 height 95
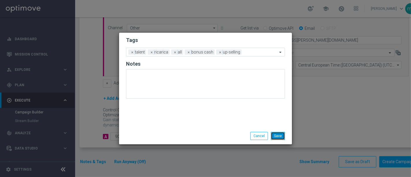
click at [278, 135] on button "Save" at bounding box center [278, 136] width 14 height 8
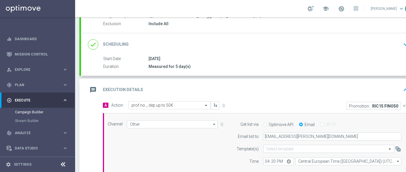
scroll to position [157, 0]
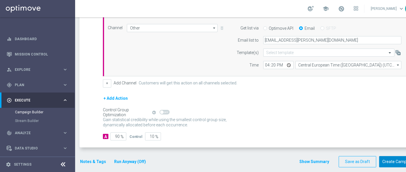
click at [393, 157] on button "Create Campaign" at bounding box center [398, 161] width 38 height 11
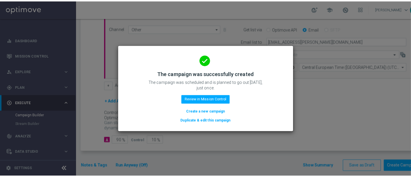
scroll to position [0, 0]
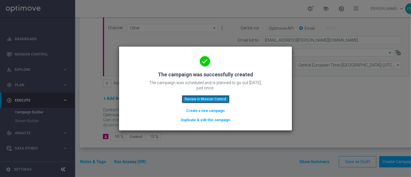
click at [224, 98] on button "Review in Mission Control" at bounding box center [206, 99] width 48 height 8
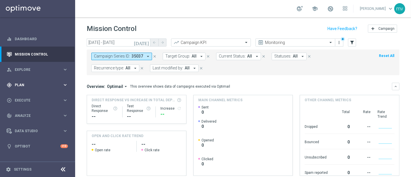
click at [44, 83] on span "Plan" at bounding box center [39, 84] width 48 height 3
click at [36, 96] on link "Target Groups" at bounding box center [37, 96] width 45 height 5
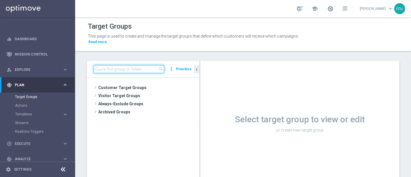
click at [117, 65] on input at bounding box center [129, 69] width 70 height 8
paste input "NEW 2025 Silver Attivi_ 0,1<ggr>14,99_senza saldo"
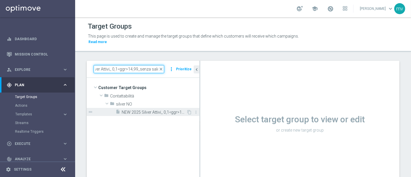
type input "NEW 2025 Silver Attivi_ 0,1<ggr>14,99_senza saldo"
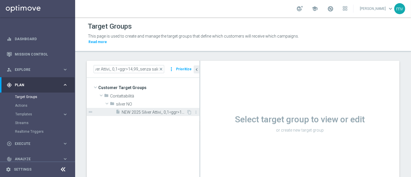
click at [160, 110] on span "NEW 2025 Silver Attivi_ 0,1<ggr>14,99_senza saldo" at bounding box center [154, 112] width 65 height 5
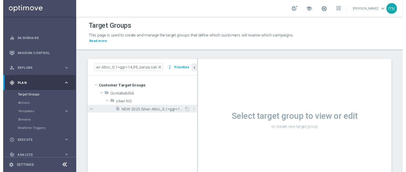
scroll to position [0, 0]
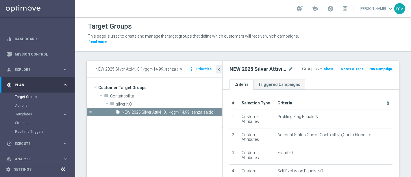
drag, startPoint x: 200, startPoint y: 121, endPoint x: 223, endPoint y: 124, distance: 23.3
click at [222, 124] on div at bounding box center [222, 126] width 1 height 130
click at [328, 67] on span "Show" at bounding box center [328, 69] width 9 height 4
click at [375, 66] on button "Run Campaign" at bounding box center [380, 69] width 25 height 6
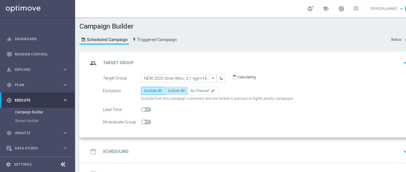
click at [176, 92] on span "Include All" at bounding box center [176, 91] width 17 height 4
click at [172, 92] on input "Include All" at bounding box center [170, 92] width 4 height 4
radio input "true"
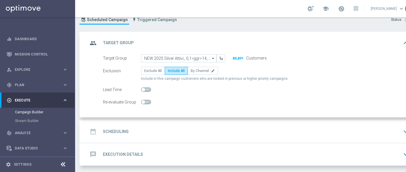
scroll to position [39, 0]
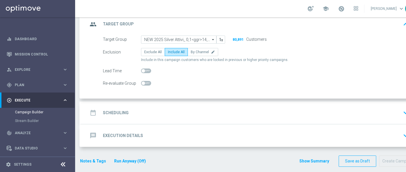
click at [148, 108] on div "date_range Scheduling keyboard_arrow_down" at bounding box center [249, 112] width 323 height 11
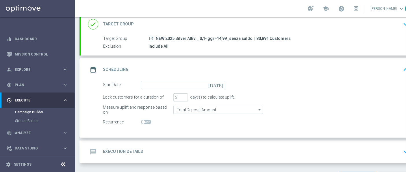
click at [221, 84] on icon "[DATE]" at bounding box center [216, 84] width 17 height 6
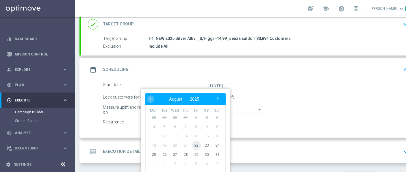
click at [198, 146] on span "22" at bounding box center [196, 144] width 9 height 9
type input "[DATE]"
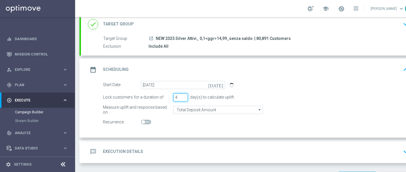
click at [183, 95] on input "4" at bounding box center [180, 97] width 14 height 8
type input "5"
click at [184, 95] on input "5" at bounding box center [180, 97] width 14 height 8
click at [225, 131] on div "Start Date [DATE] [DATE] Lock customers for a duration of 5 day(s) to calculate…" at bounding box center [249, 109] width 337 height 57
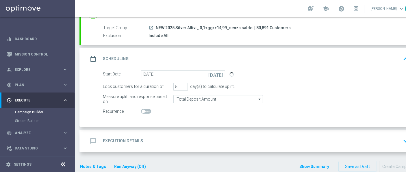
scroll to position [55, 0]
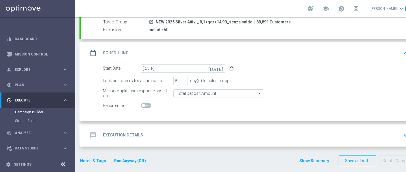
click at [171, 130] on div "message Execution Details keyboard_arrow_down" at bounding box center [249, 135] width 323 height 11
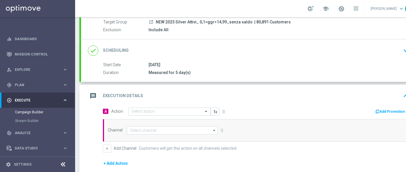
click at [388, 110] on button "Add Promotion" at bounding box center [391, 111] width 32 height 6
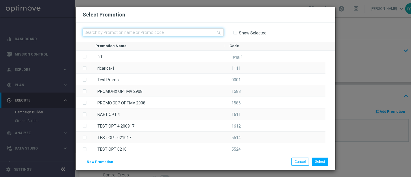
click at [153, 31] on input "text" at bounding box center [153, 32] width 141 height 8
paste input "333331"
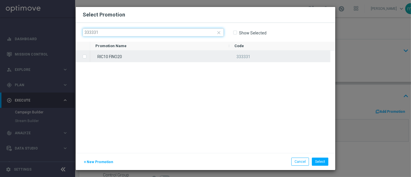
type input "333331"
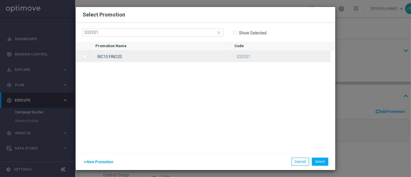
click at [88, 56] on label "Press SPACE to select this row." at bounding box center [89, 56] width 2 height 5
click at [320, 162] on button "Select" at bounding box center [320, 161] width 16 height 8
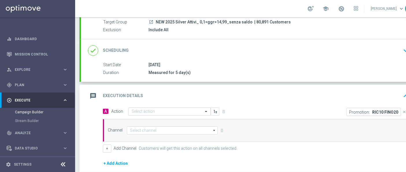
scroll to position [119, 0]
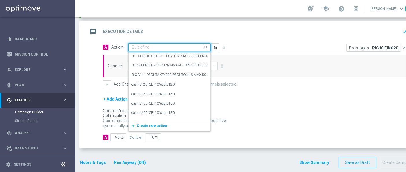
click at [137, 47] on input "text" at bounding box center [163, 47] width 64 height 5
paste input "prof no _ dep up to 20€"
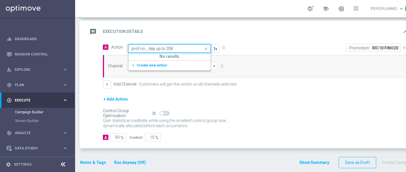
type input "prof no _ dep up to 20€"
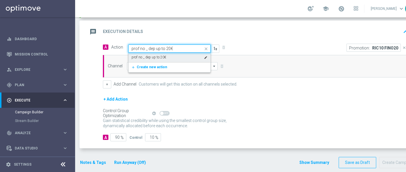
click at [181, 55] on div "prof no _ dep up to 20€ edit" at bounding box center [169, 58] width 76 height 10
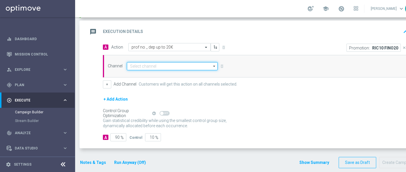
click at [142, 65] on input at bounding box center [172, 66] width 91 height 8
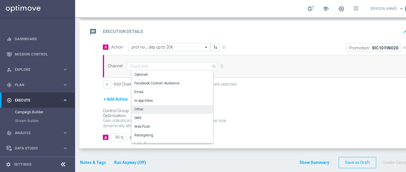
click at [145, 109] on div "Other" at bounding box center [174, 109] width 86 height 8
type input "Other"
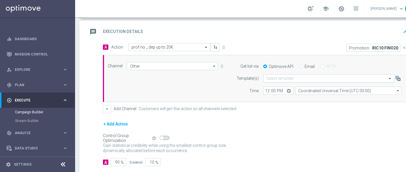
click at [288, 76] on input "text" at bounding box center [322, 78] width 113 height 5
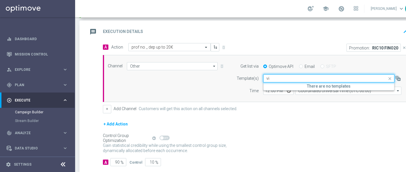
type input "v"
type input "[PERSON_NAME]"
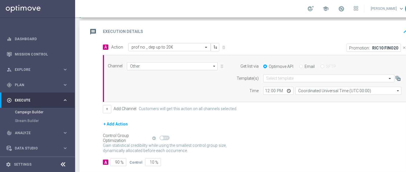
click at [305, 64] on label "Email" at bounding box center [310, 66] width 10 height 5
click at [303, 65] on input "Email" at bounding box center [301, 67] width 4 height 4
radio input "true"
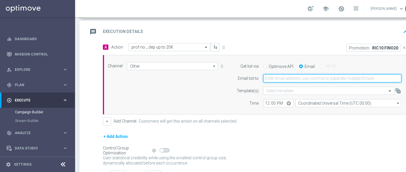
click at [294, 78] on input "email" at bounding box center [332, 78] width 138 height 8
type input "[EMAIL_ADDRESS][PERSON_NAME][DOMAIN_NAME]"
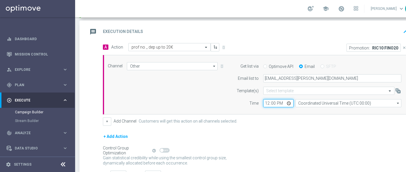
click at [275, 103] on input "12:00" at bounding box center [278, 103] width 30 height 8
click at [267, 103] on input "12:00" at bounding box center [278, 103] width 30 height 8
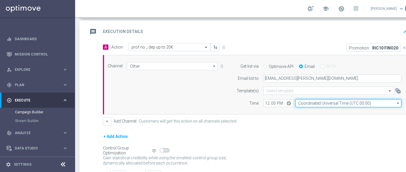
click at [336, 102] on input "Coordinated Universal Time (UTC 00:00)" at bounding box center [348, 103] width 106 height 8
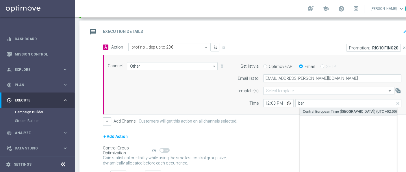
drag, startPoint x: 308, startPoint y: 112, endPoint x: 297, endPoint y: 113, distance: 10.7
click at [308, 112] on div "Central European Time ([GEOGRAPHIC_DATA]) (UTC +02:00)" at bounding box center [350, 111] width 94 height 5
type input "Central European Time ([GEOGRAPHIC_DATA]) (UTC +02:00)"
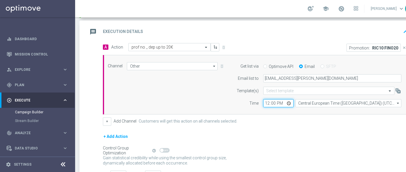
click at [268, 101] on input "12:00" at bounding box center [278, 103] width 30 height 8
click at [282, 136] on div "+ Add Action" at bounding box center [256, 140] width 306 height 14
click at [271, 102] on input "16:25" at bounding box center [278, 103] width 30 height 8
type input "16:30"
click at [293, 130] on form "A Action Select action prof no _ dep up to 20€ delete_forever Promotion: RIC10 …" at bounding box center [256, 110] width 306 height 135
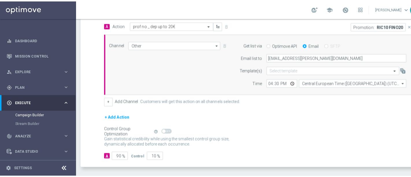
scroll to position [151, 0]
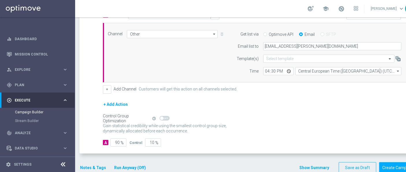
click at [95, 167] on button "Notes & Tags" at bounding box center [92, 167] width 27 height 7
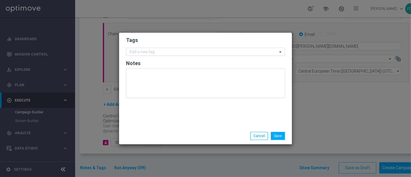
click at [146, 53] on input "text" at bounding box center [203, 52] width 148 height 5
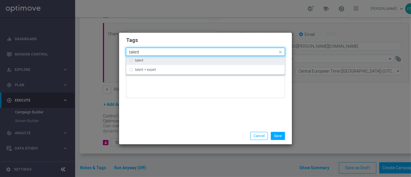
click at [133, 59] on div "talent" at bounding box center [205, 60] width 153 height 9
type input "talent"
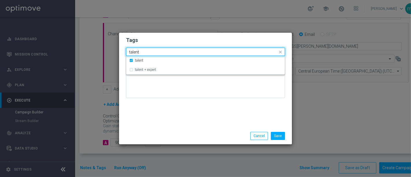
click at [150, 51] on input "talent" at bounding box center [203, 52] width 148 height 5
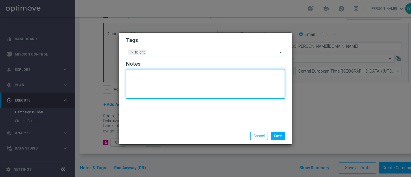
click at [152, 96] on textarea at bounding box center [205, 83] width 159 height 29
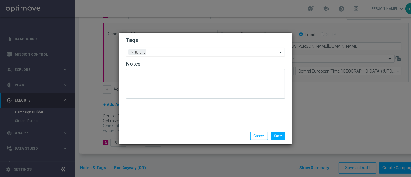
click at [157, 54] on input "text" at bounding box center [212, 52] width 129 height 5
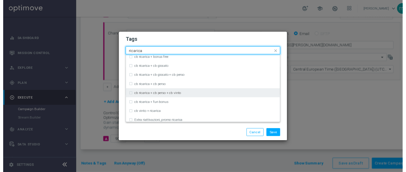
scroll to position [160, 0]
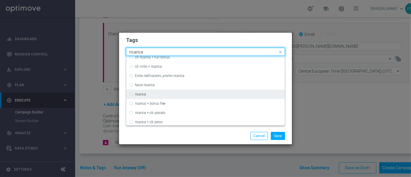
click at [131, 94] on div "ricarica" at bounding box center [205, 94] width 153 height 9
type input "ricarica"
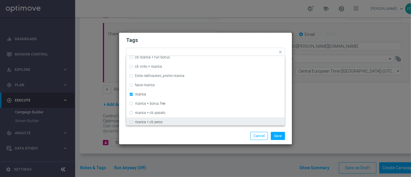
click at [145, 135] on div "Save Cancel" at bounding box center [206, 136] width 168 height 8
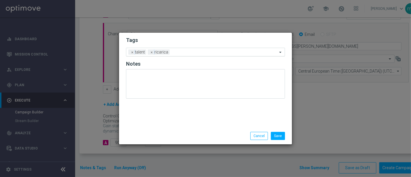
click at [187, 51] on input "text" at bounding box center [224, 52] width 105 height 5
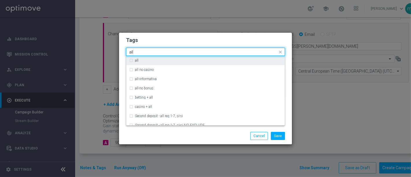
click at [130, 60] on div "all" at bounding box center [205, 60] width 153 height 9
type input "all"
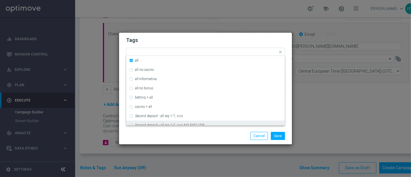
click at [159, 137] on div "Save Cancel" at bounding box center [206, 136] width 168 height 8
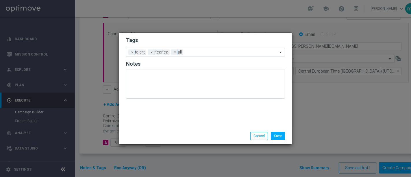
click at [201, 52] on input "text" at bounding box center [231, 52] width 92 height 5
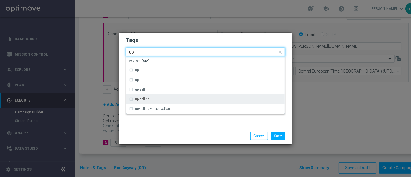
click at [132, 100] on div "up-selling" at bounding box center [205, 98] width 153 height 9
type input "up-"
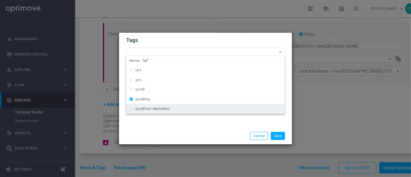
click at [149, 131] on div "Save Cancel" at bounding box center [205, 135] width 173 height 17
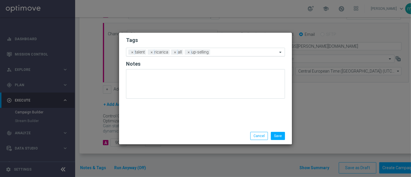
click at [221, 51] on input "text" at bounding box center [244, 52] width 65 height 5
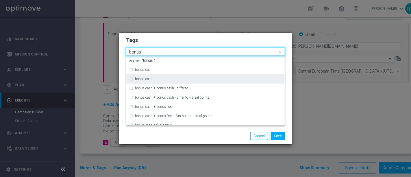
click at [129, 79] on div "bonus cash" at bounding box center [205, 78] width 153 height 9
type input "bonus"
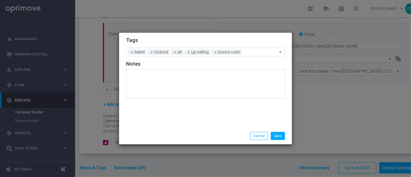
click at [163, 134] on div "Save Cancel" at bounding box center [206, 136] width 168 height 8
click at [281, 138] on button "Save" at bounding box center [278, 136] width 14 height 8
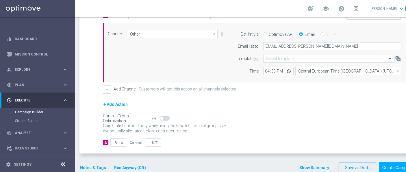
click at [322, 129] on div "Gain statistical credibility while using the smallest control group size, dynam…" at bounding box center [256, 129] width 306 height 14
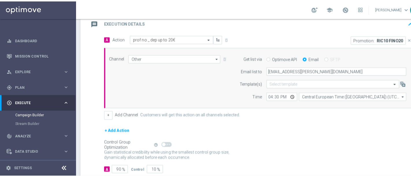
scroll to position [157, 0]
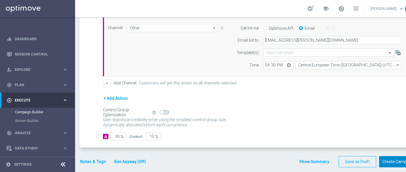
click at [401, 160] on button "Create Campaign" at bounding box center [398, 161] width 38 height 11
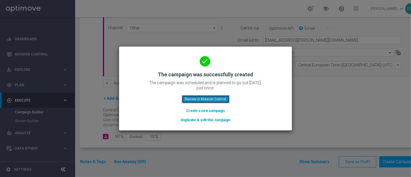
click at [199, 99] on button "Review in Mission Control" at bounding box center [206, 99] width 48 height 8
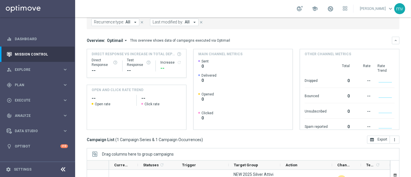
scroll to position [123, 0]
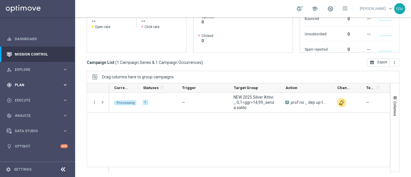
click at [31, 84] on span "Plan" at bounding box center [39, 84] width 48 height 3
click at [27, 95] on link "Target Groups" at bounding box center [37, 96] width 45 height 5
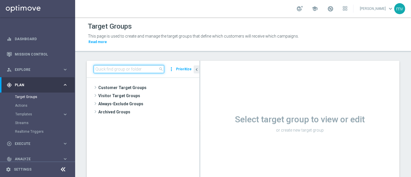
click at [129, 65] on input at bounding box center [129, 69] width 70 height 8
paste input "NEW 2025 Silver Attivi_ ggr >=150_con saldo"
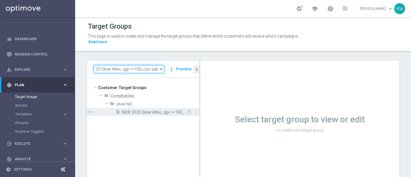
type input "NEW 2025 Silver Attivi_ ggr >=150_con saldo"
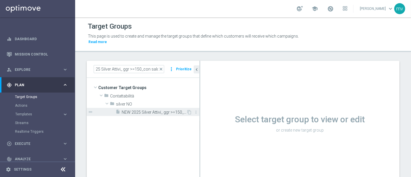
click at [127, 110] on span "NEW 2025 Silver Attivi_ ggr >=150_con saldo" at bounding box center [154, 112] width 65 height 5
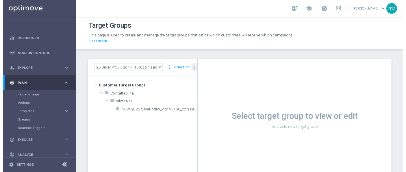
scroll to position [0, 0]
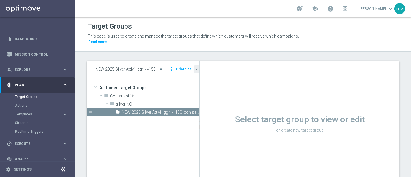
click at [199, 135] on tree-viewport "Customer Target Groups library_add create_new_folder folder" at bounding box center [143, 134] width 113 height 113
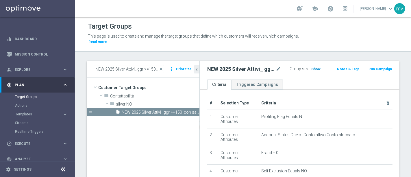
click at [314, 67] on span "Show" at bounding box center [315, 69] width 9 height 4
click at [376, 66] on button "Run Campaign" at bounding box center [380, 69] width 25 height 6
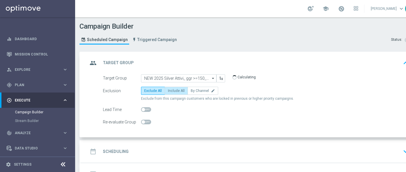
click at [175, 87] on label "Include All" at bounding box center [176, 91] width 23 height 8
click at [172, 90] on input "Include All" at bounding box center [170, 92] width 4 height 4
radio input "true"
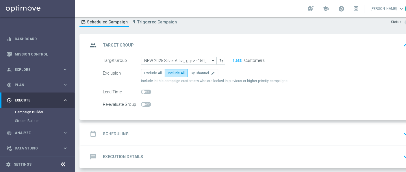
scroll to position [39, 0]
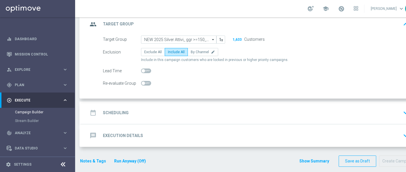
drag, startPoint x: 152, startPoint y: 105, endPoint x: 155, endPoint y: 111, distance: 6.2
click at [151, 105] on div "date_range Scheduling keyboard_arrow_down" at bounding box center [249, 112] width 337 height 23
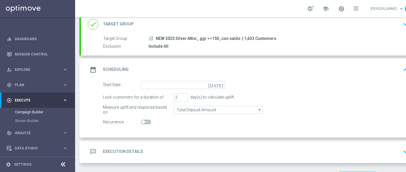
click at [221, 84] on icon "[DATE]" at bounding box center [216, 84] width 17 height 6
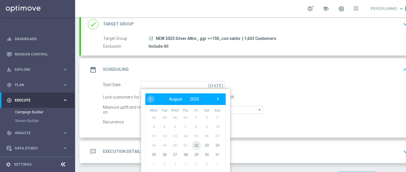
click at [196, 144] on span "22" at bounding box center [196, 144] width 9 height 9
type input "[DATE]"
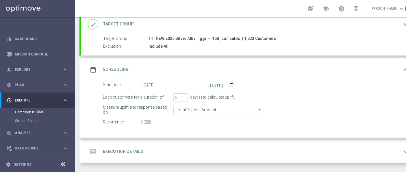
drag, startPoint x: 318, startPoint y: 112, endPoint x: 281, endPoint y: 114, distance: 37.3
click at [319, 112] on div "Measure uplift and response based on Total Deposit Amount Total Deposit Amount …" at bounding box center [255, 110] width 314 height 8
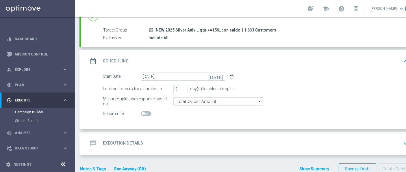
scroll to position [55, 0]
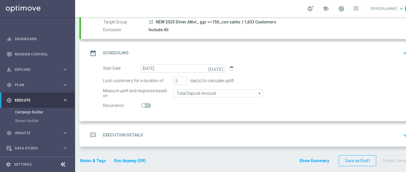
click at [163, 133] on div "message Execution Details keyboard_arrow_down" at bounding box center [249, 135] width 323 height 11
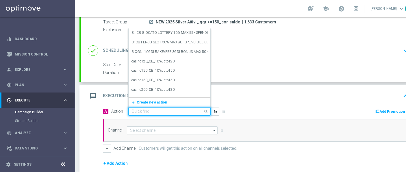
click at [166, 111] on input "text" at bounding box center [163, 111] width 64 height 5
paste input "prof no _ dep up to 50€"
type input "prof no _ dep up to 50€"
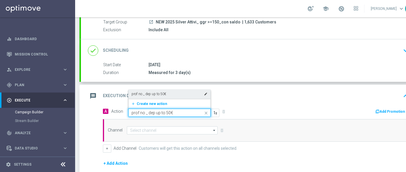
click at [177, 95] on div "prof no _ dep up to 50€ edit" at bounding box center [169, 94] width 76 height 10
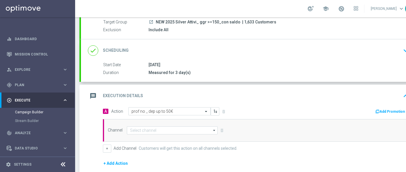
click at [257, 104] on div "message Execution Details keyboard_arrow_up" at bounding box center [249, 96] width 337 height 23
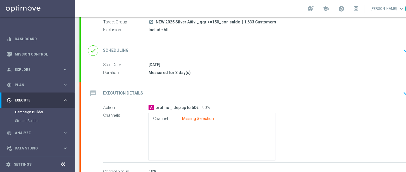
drag, startPoint x: 301, startPoint y: 99, endPoint x: 306, endPoint y: 100, distance: 4.7
click at [302, 100] on div "message Execution Details keyboard_arrow_down" at bounding box center [249, 93] width 337 height 23
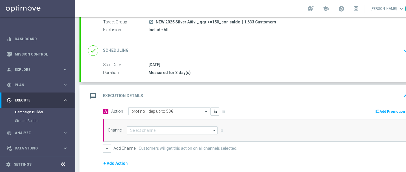
click at [383, 111] on button "Add Promotion" at bounding box center [391, 111] width 32 height 6
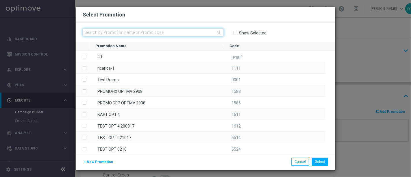
click at [152, 32] on input "text" at bounding box center [153, 32] width 141 height 8
paste input "333332"
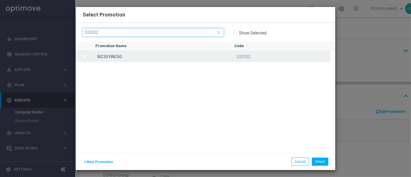
type input "333332"
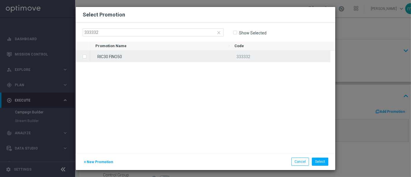
click at [88, 57] on label "Press SPACE to select this row." at bounding box center [89, 56] width 2 height 5
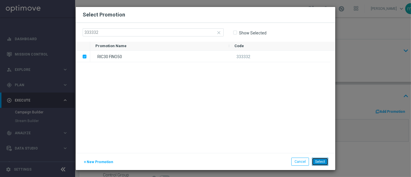
click at [323, 160] on button "Select" at bounding box center [320, 161] width 16 height 8
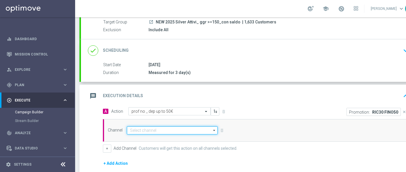
click at [138, 128] on input at bounding box center [172, 130] width 91 height 8
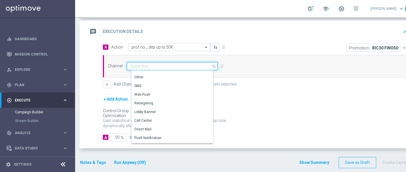
scroll to position [0, 0]
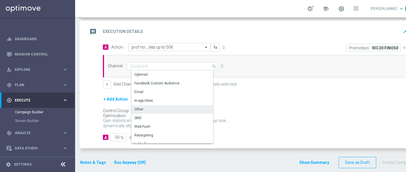
click at [151, 105] on div "Other" at bounding box center [174, 109] width 86 height 8
type input "Other"
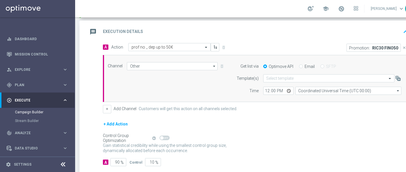
click at [314, 137] on div "Control Group Optimization Self Optimizing Campaign help_outline" at bounding box center [256, 138] width 306 height 6
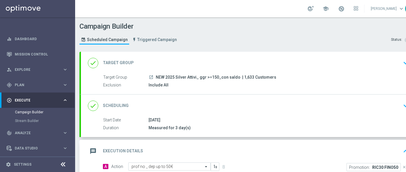
click at [183, 127] on div "Measured for 3 day(s)" at bounding box center [277, 128] width 258 height 6
click at [168, 103] on div "done Scheduling keyboard_arrow_down" at bounding box center [249, 105] width 323 height 11
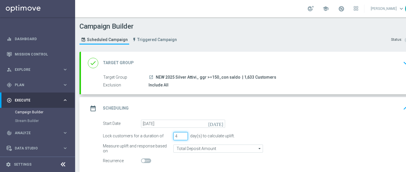
click at [183, 135] on input "4" at bounding box center [180, 136] width 14 height 8
type input "5"
click at [183, 135] on input "5" at bounding box center [180, 136] width 14 height 8
click at [267, 122] on div "Start Date [DATE] [DATE]" at bounding box center [255, 124] width 314 height 8
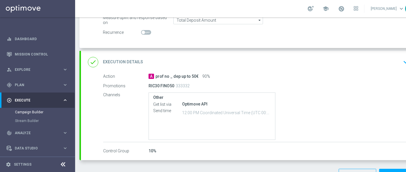
scroll to position [96, 0]
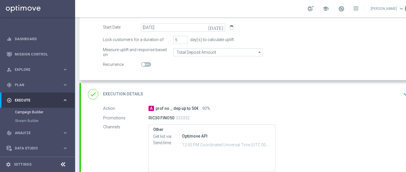
click at [298, 91] on div "done Execution Details keyboard_arrow_down" at bounding box center [249, 94] width 323 height 11
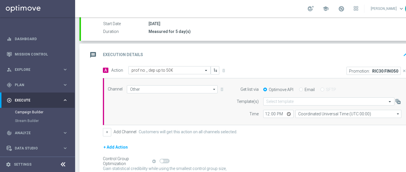
drag, startPoint x: 300, startPoint y: 90, endPoint x: 299, endPoint y: 93, distance: 3.2
click at [301, 90] on input "Email" at bounding box center [301, 90] width 4 height 4
radio input "true"
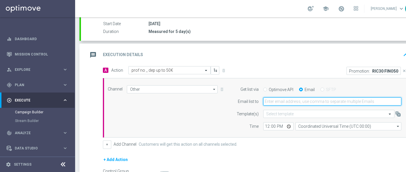
click at [290, 103] on input "email" at bounding box center [332, 101] width 138 height 8
type input "[EMAIL_ADDRESS][PERSON_NAME][DOMAIN_NAME]"
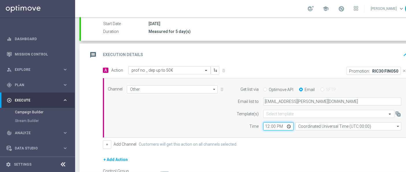
click at [268, 126] on input "12:00" at bounding box center [278, 126] width 30 height 8
type input "17:10"
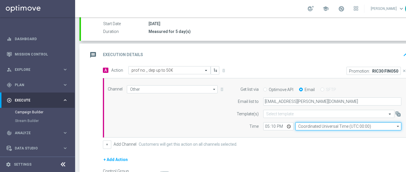
click at [317, 125] on input "Coordinated Universal Time (UTC 00:00)" at bounding box center [348, 126] width 106 height 8
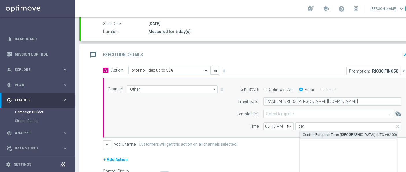
click at [317, 132] on div "Central European Time ([GEOGRAPHIC_DATA]) (UTC +02:00)" at bounding box center [350, 134] width 94 height 5
type input "Central European Time ([GEOGRAPHIC_DATA]) (UTC +02:00)"
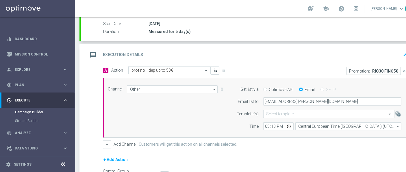
click at [296, 150] on form "A Action Select action prof no _ dep up to 50€ delete_forever Promotion: RIC30 …" at bounding box center [256, 133] width 306 height 135
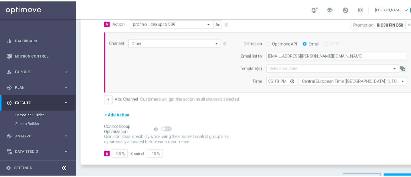
scroll to position [157, 0]
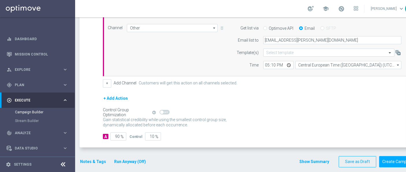
click at [89, 162] on button "Notes & Tags" at bounding box center [92, 161] width 27 height 7
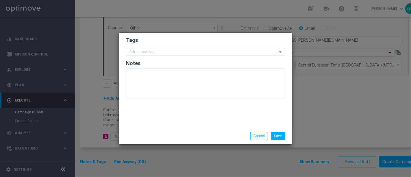
click at [169, 51] on input "text" at bounding box center [203, 52] width 148 height 5
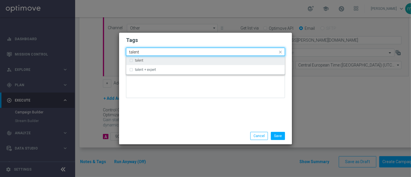
click at [131, 61] on div "talent" at bounding box center [205, 60] width 153 height 9
type input "talent"
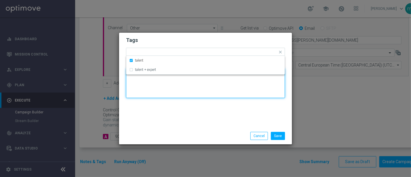
click at [144, 92] on textarea at bounding box center [205, 82] width 159 height 29
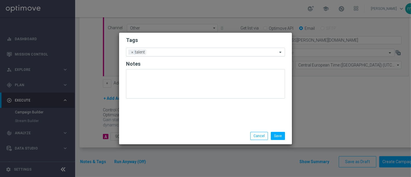
click at [155, 49] on div "Add a new tag × talent" at bounding box center [201, 52] width 151 height 8
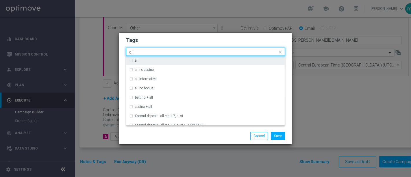
click at [130, 60] on div "all" at bounding box center [205, 60] width 153 height 9
type input "all"
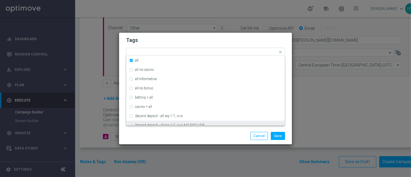
click at [149, 133] on div "Save Cancel" at bounding box center [206, 136] width 168 height 8
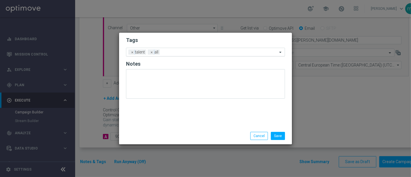
click at [170, 52] on input "text" at bounding box center [219, 52] width 115 height 5
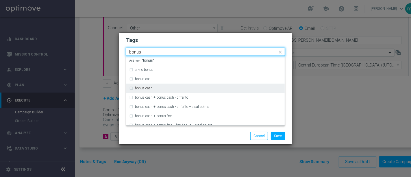
click at [131, 88] on div "bonus cash" at bounding box center [205, 87] width 153 height 9
type input "bonus"
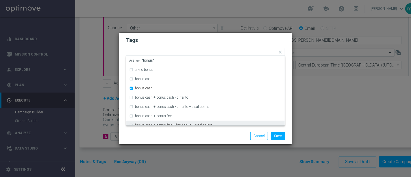
click at [142, 132] on div at bounding box center [150, 132] width 56 height 0
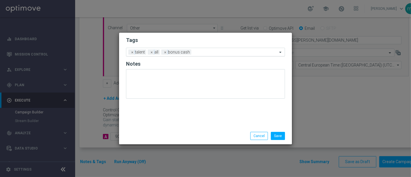
click at [205, 52] on input "text" at bounding box center [236, 52] width 84 height 5
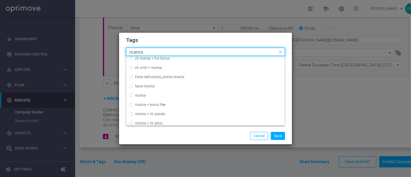
scroll to position [192, 0]
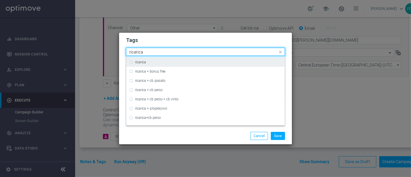
click at [131, 62] on div "ricarica" at bounding box center [205, 61] width 153 height 9
type input "ricarica"
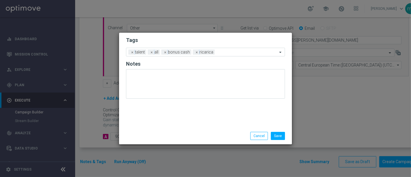
click at [152, 135] on div "Save Cancel" at bounding box center [206, 136] width 168 height 8
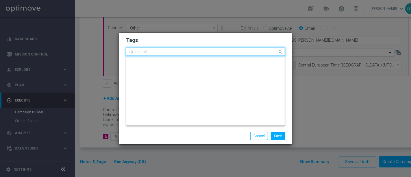
click at [218, 53] on input "text" at bounding box center [203, 52] width 148 height 5
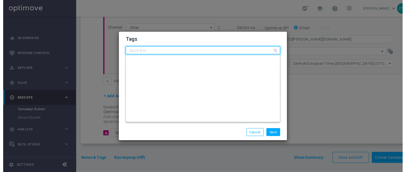
scroll to position [0, 0]
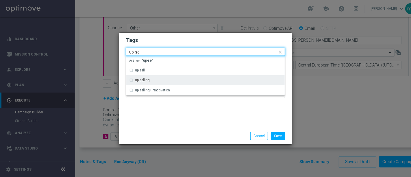
click at [160, 81] on div "up-selling" at bounding box center [208, 79] width 147 height 3
type input "up-se"
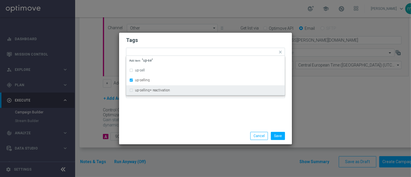
click at [161, 131] on div "Save Cancel" at bounding box center [205, 135] width 173 height 17
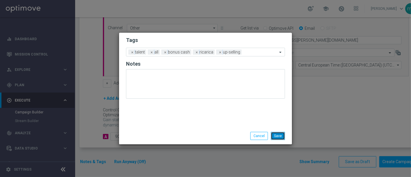
click at [279, 135] on button "Save" at bounding box center [278, 136] width 14 height 8
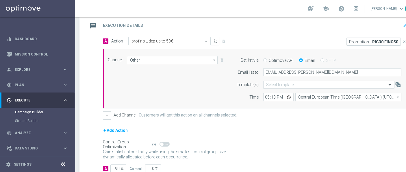
scroll to position [157, 0]
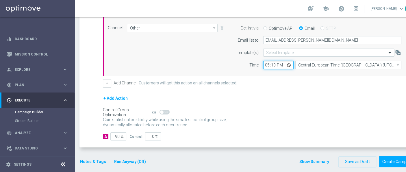
click at [276, 65] on input "17:10" at bounding box center [278, 65] width 30 height 8
click at [274, 64] on input "17:10" at bounding box center [278, 65] width 30 height 8
type input "17:05"
click at [281, 99] on div "+ Add Action" at bounding box center [256, 102] width 306 height 14
click at [399, 159] on button "Create Campaign" at bounding box center [398, 161] width 38 height 11
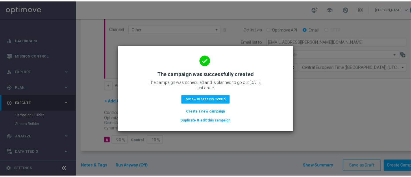
scroll to position [0, 0]
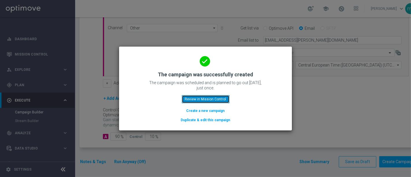
click at [220, 99] on button "Review in Mission Control" at bounding box center [206, 99] width 48 height 8
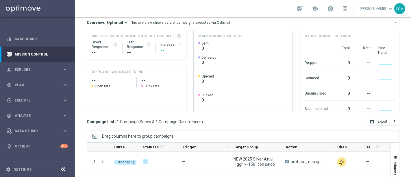
scroll to position [64, 0]
